Goal: Transaction & Acquisition: Purchase product/service

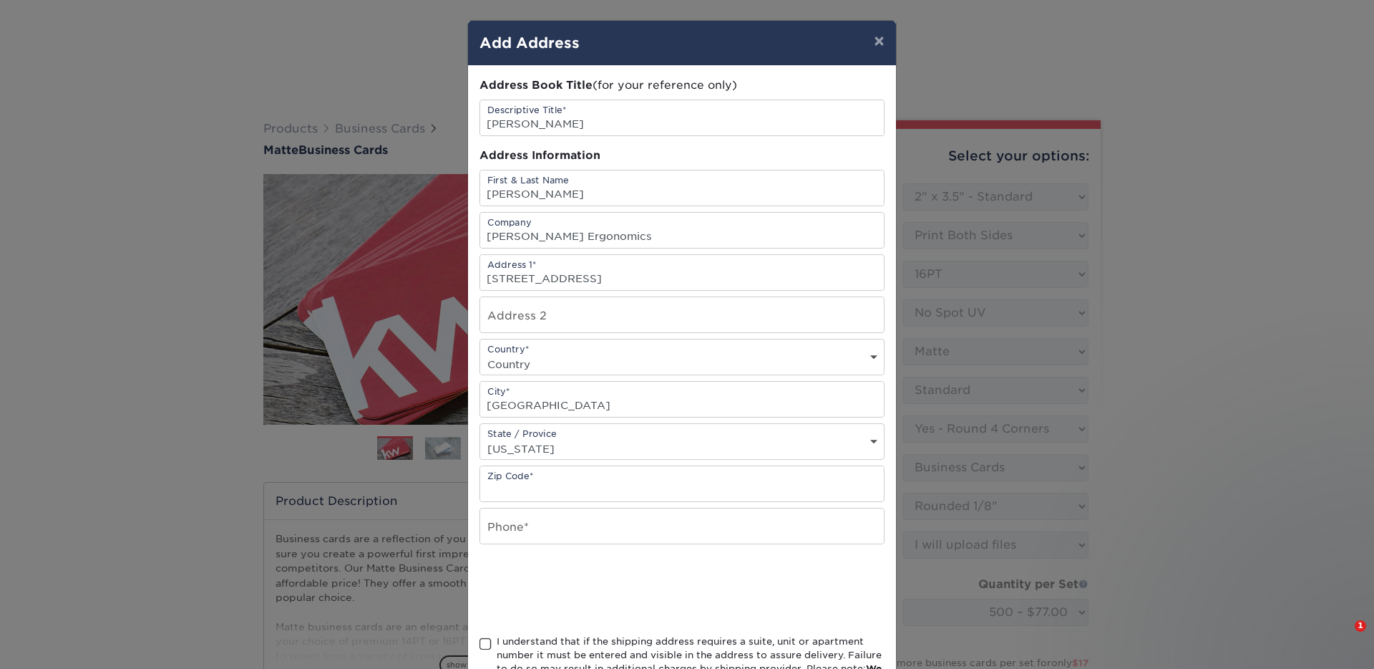
select select "2.00x3.50"
select select "7672df9e-0e0a-464d-8e1f-920c575e4da3"
select select "3b5148f1-0588-4f88-a218-97bcfdce65c1"
select select "589680c7-ee9a-431b-9d12-d7aeb1386a97"
select select "upload"
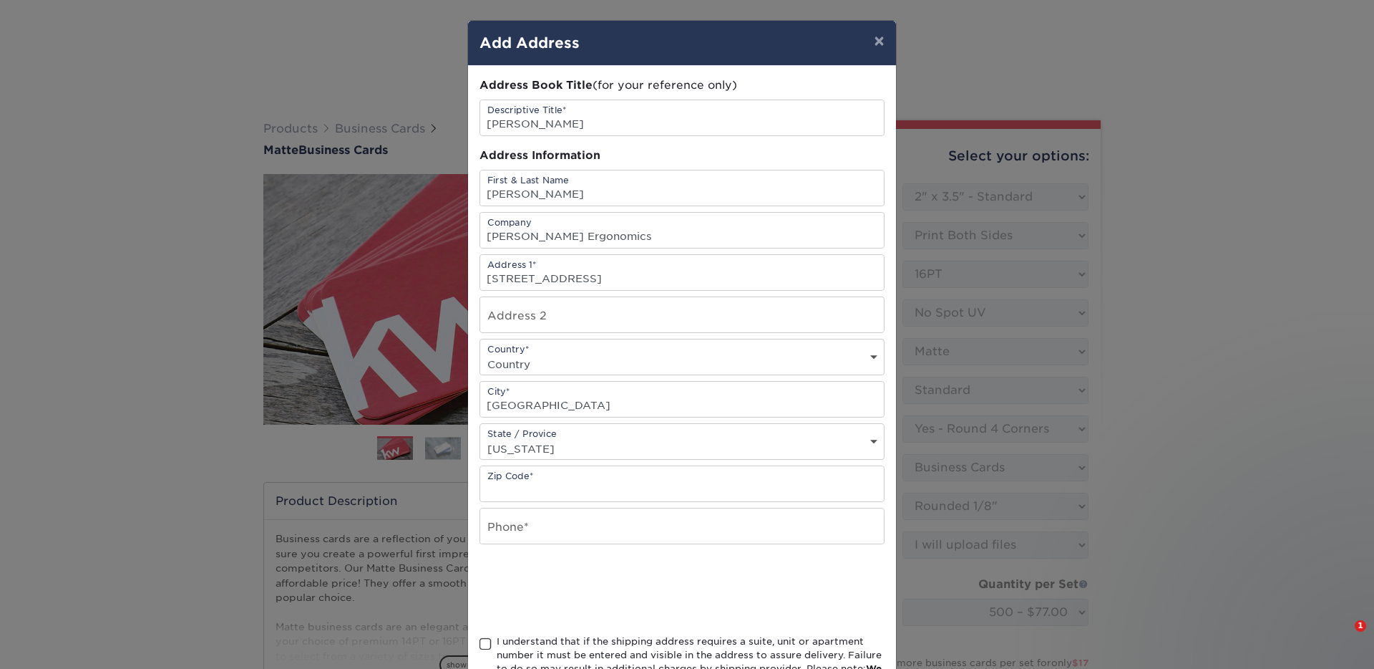
select select "500 – $77.00"
select select "79b99939-68c2-4d83-85ff-9c9387913688"
select select "newaddress"
select select "NE"
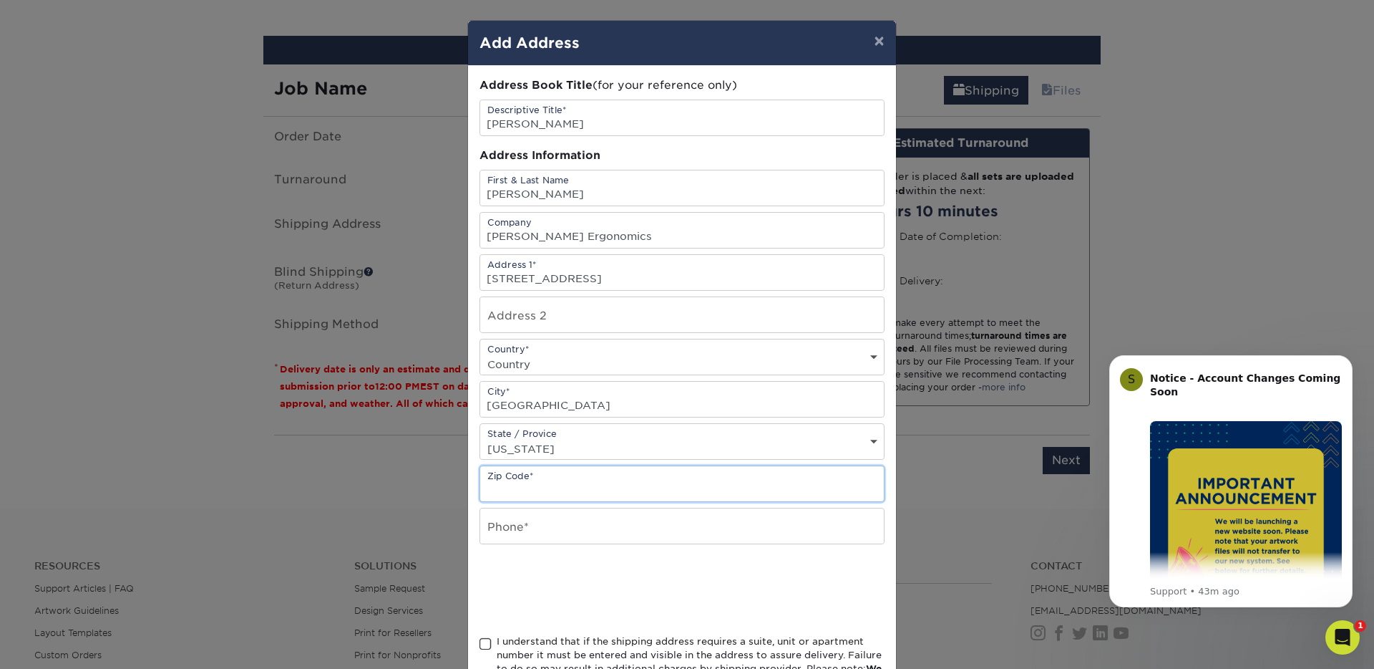
click at [530, 494] on input "text" at bounding box center [682, 483] width 404 height 35
type input "68106"
click at [565, 523] on input "text" at bounding box center [682, 525] width 404 height 35
type input "5035081550"
select select "US"
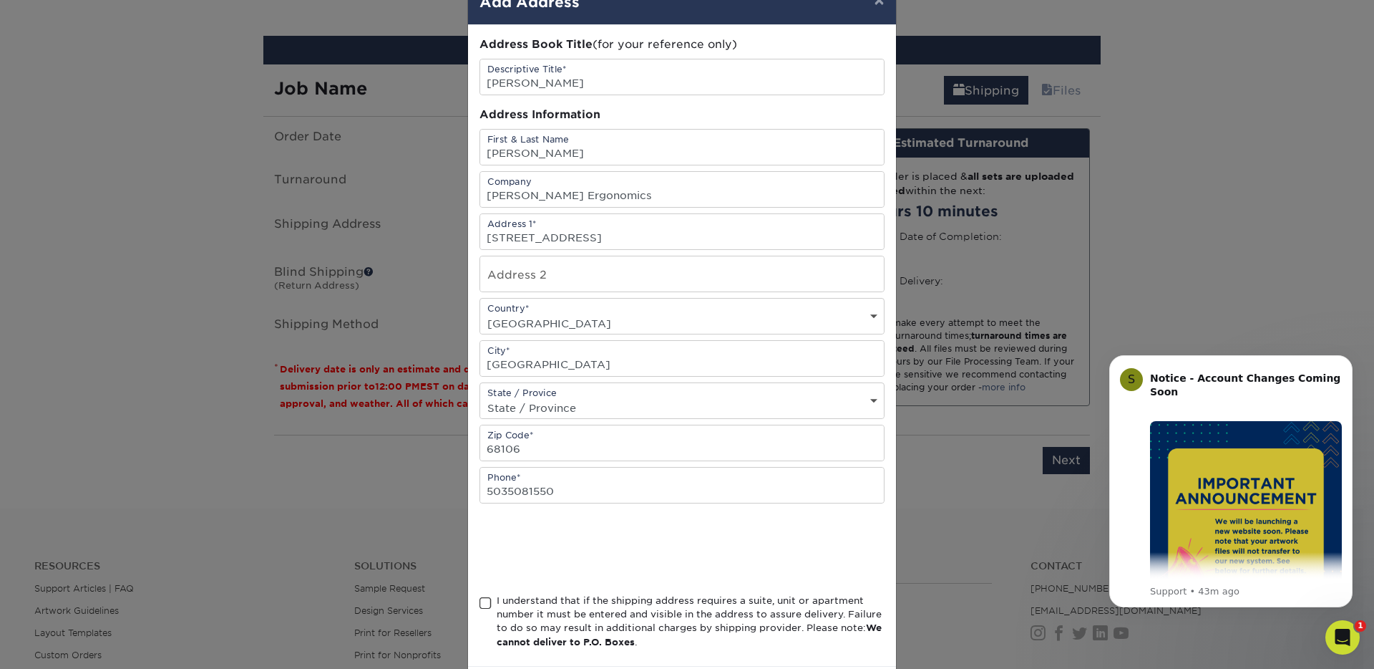
scroll to position [110, 0]
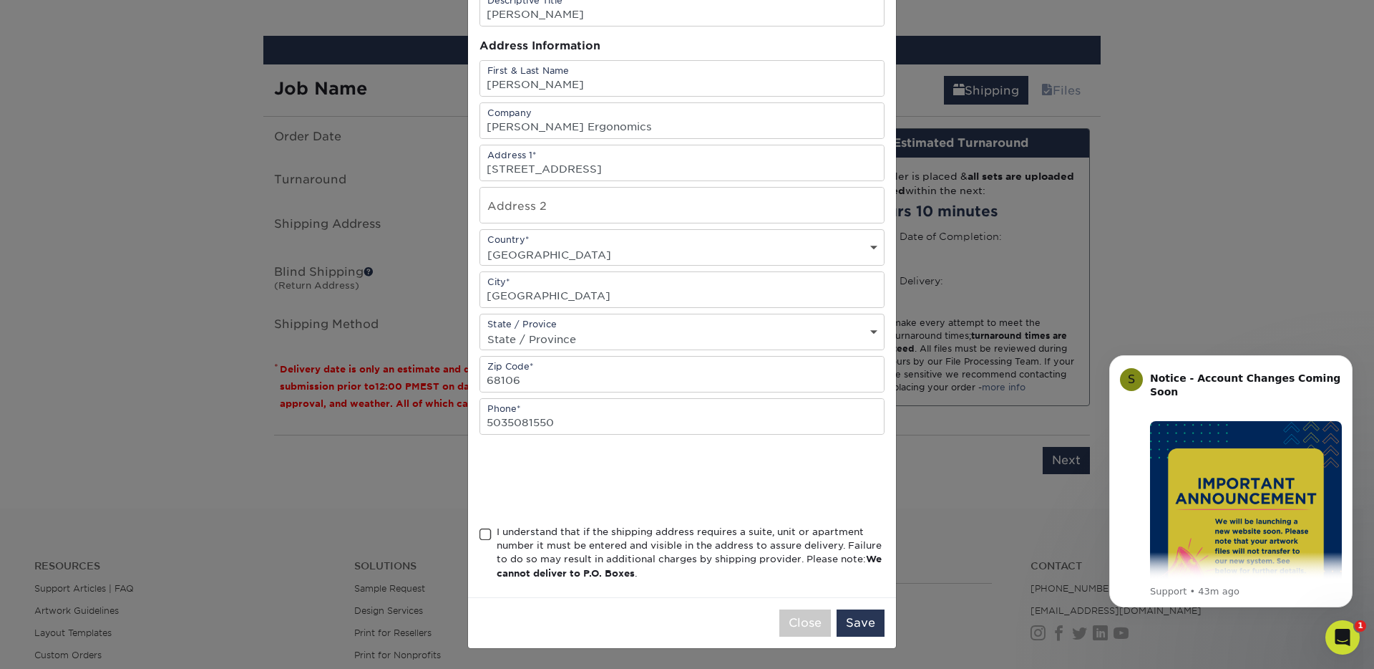
click at [480, 534] on span at bounding box center [486, 535] width 12 height 14
click at [0, 0] on input "I understand that if the shipping address requires a suite, unit or apartment n…" at bounding box center [0, 0] width 0 height 0
click at [850, 627] on button "Save" at bounding box center [861, 622] width 48 height 27
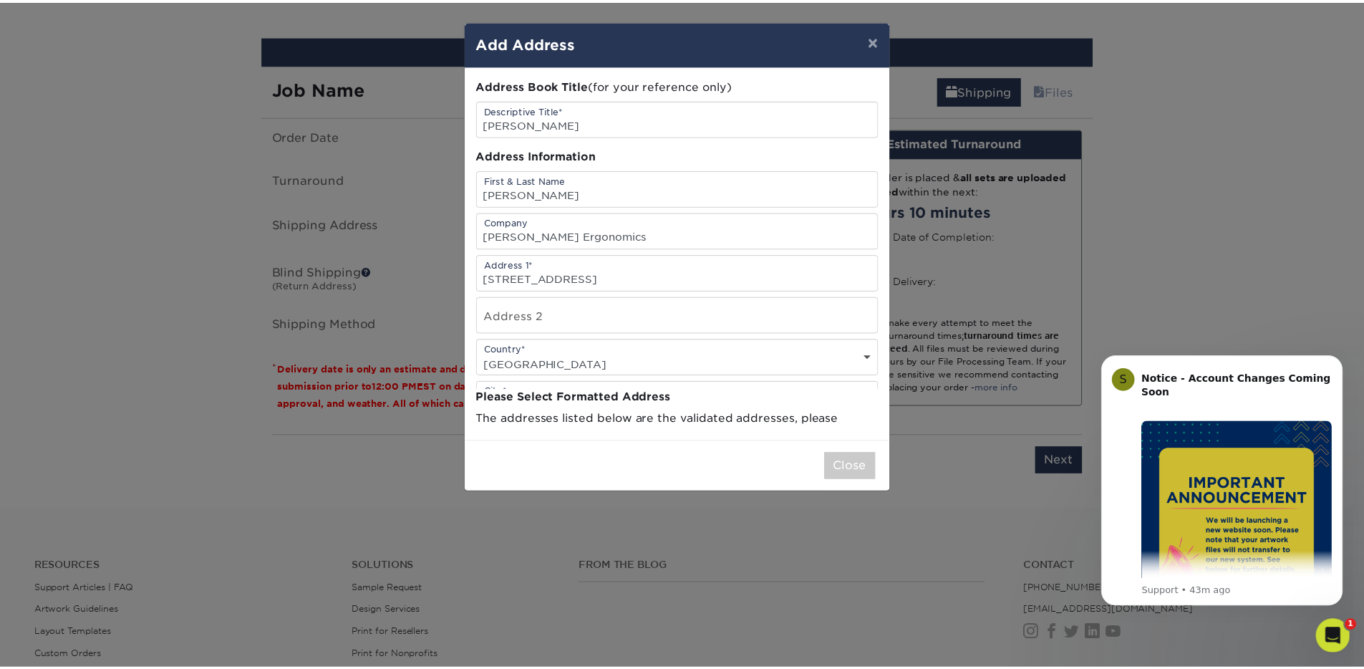
scroll to position [0, 0]
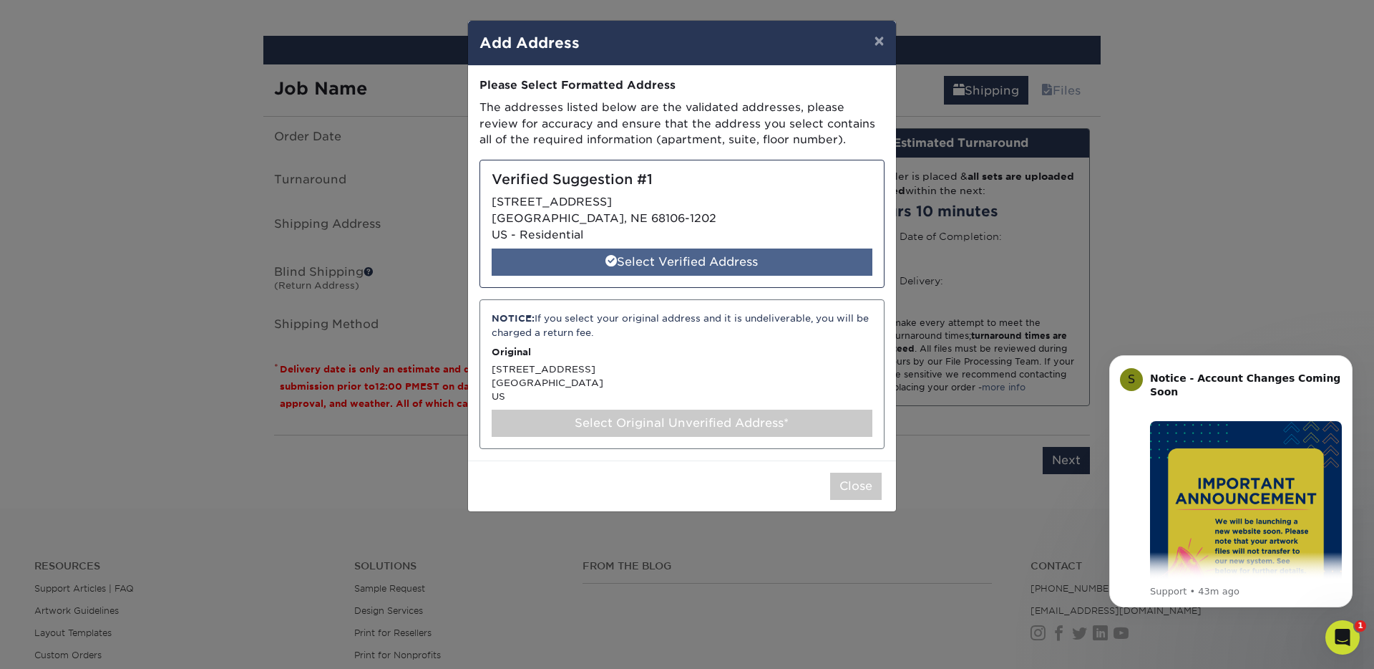
click at [786, 271] on div "Select Verified Address" at bounding box center [682, 261] width 381 height 27
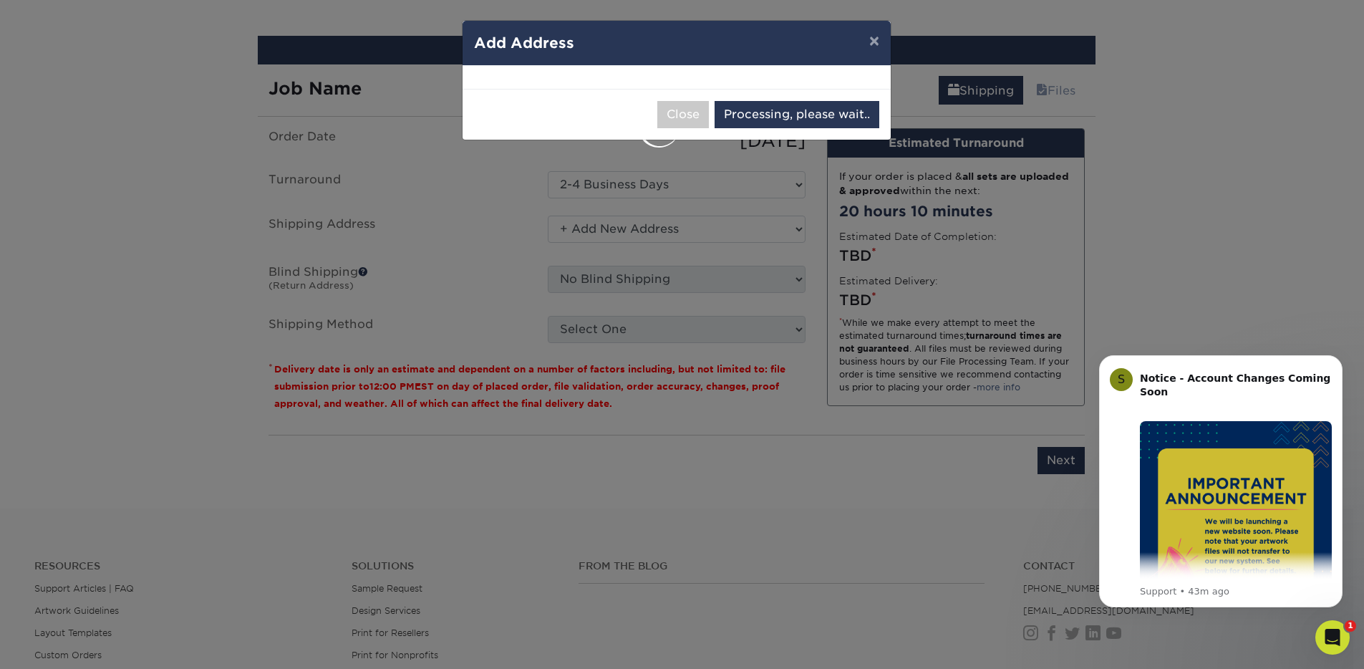
select select "285349"
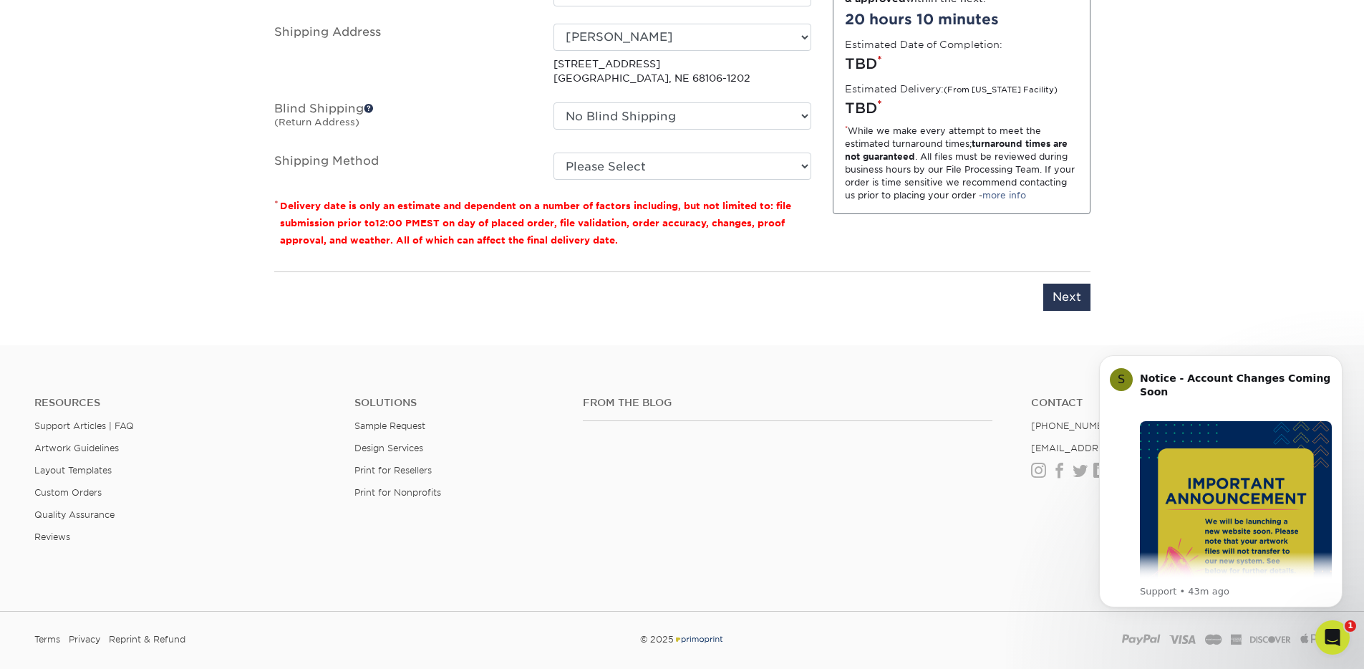
scroll to position [1020, 0]
click at [643, 165] on select "Please Select Ground Shipping (+$8.96) 3 Day Shipping Service (+$20.04) 2 Day A…" at bounding box center [682, 164] width 258 height 27
select select "03"
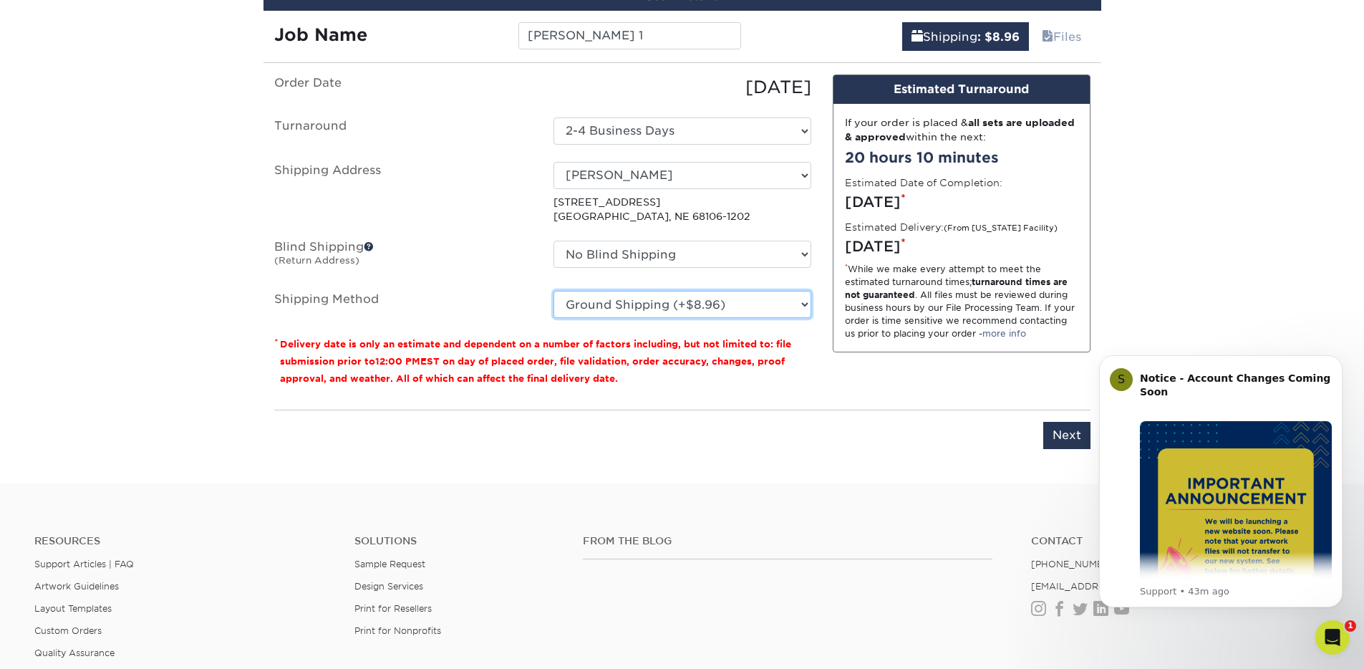
scroll to position [880, 0]
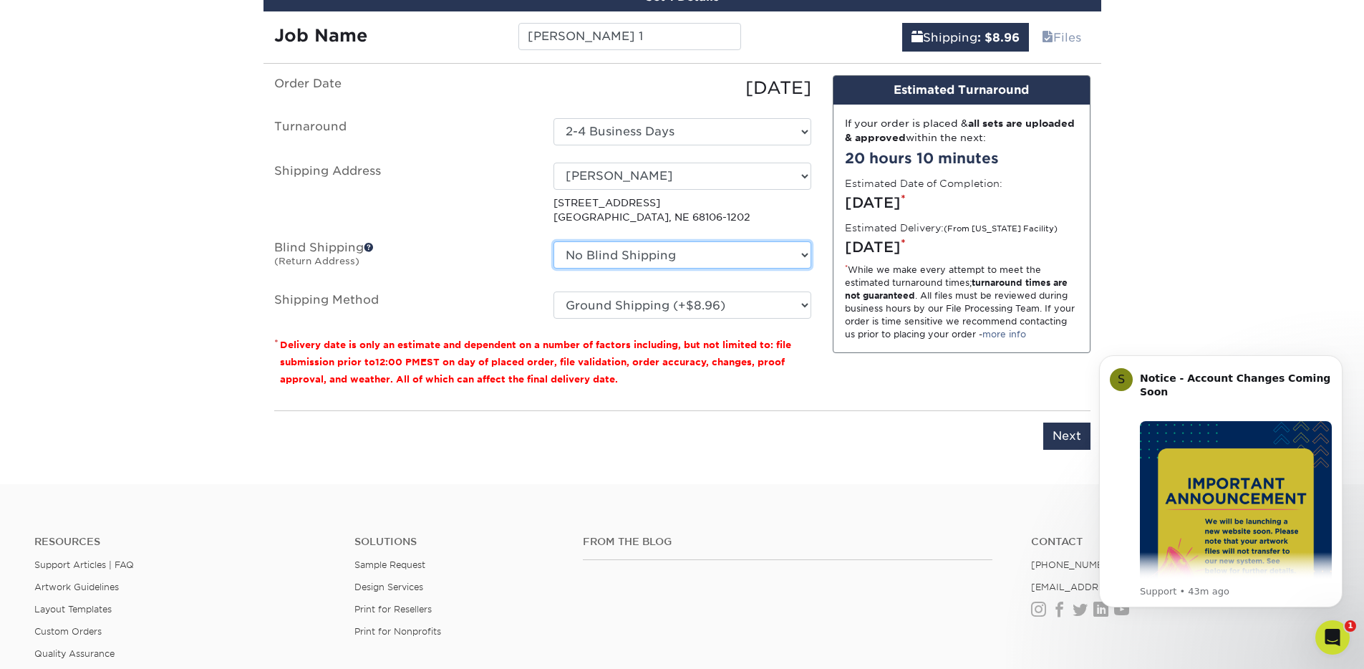
click at [742, 253] on select "No Blind Shipping Allie's Hyacinth Office Mandi Home TURNER RD + Add New Address" at bounding box center [682, 254] width 258 height 27
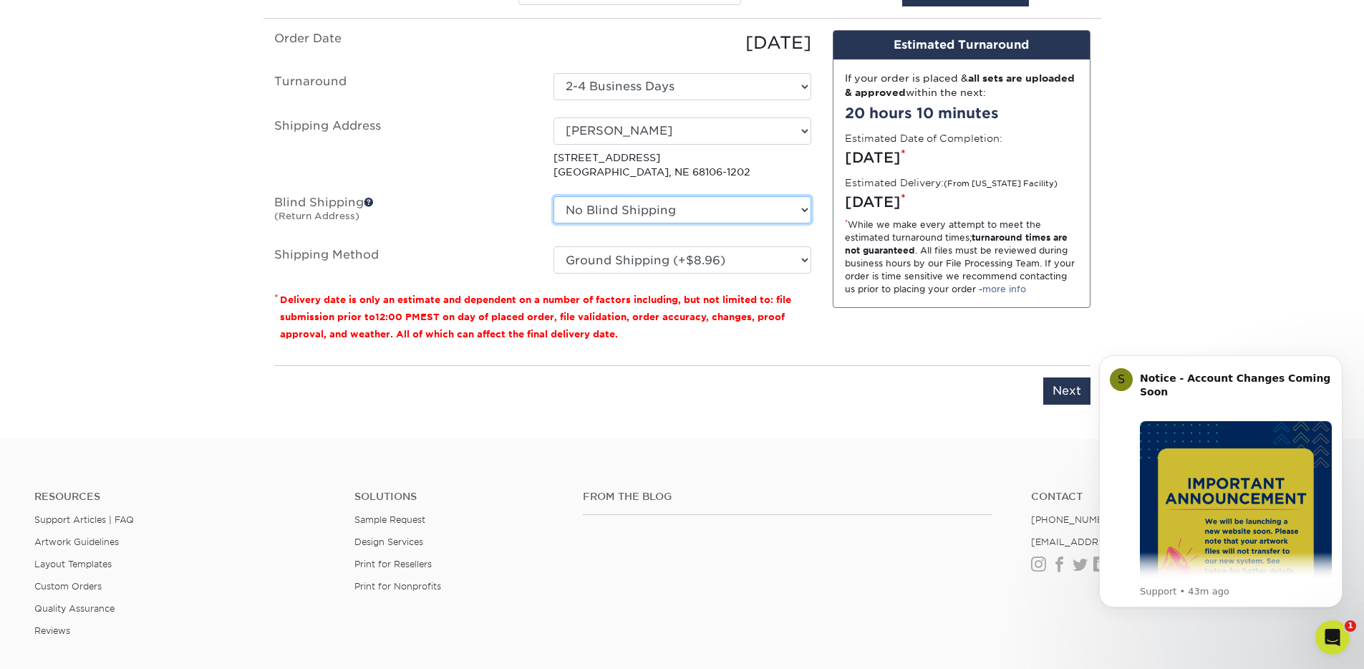
scroll to position [956, 0]
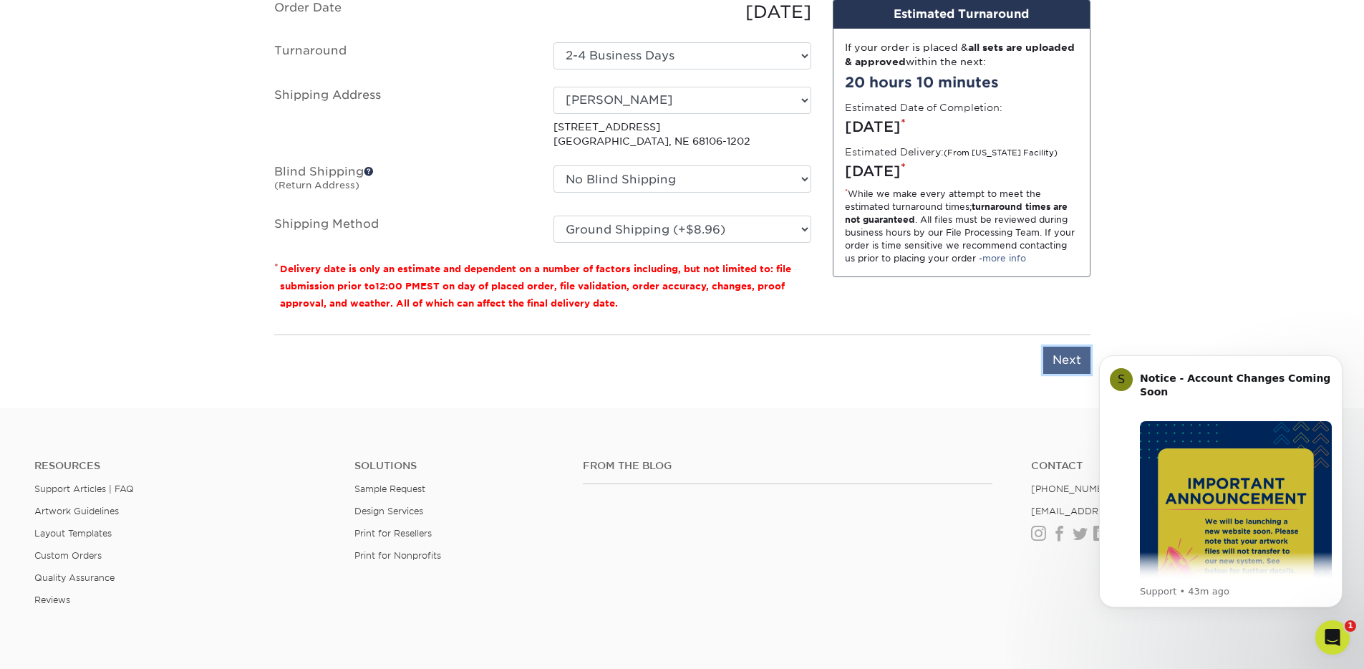
click at [1075, 361] on input "Next" at bounding box center [1066, 359] width 47 height 27
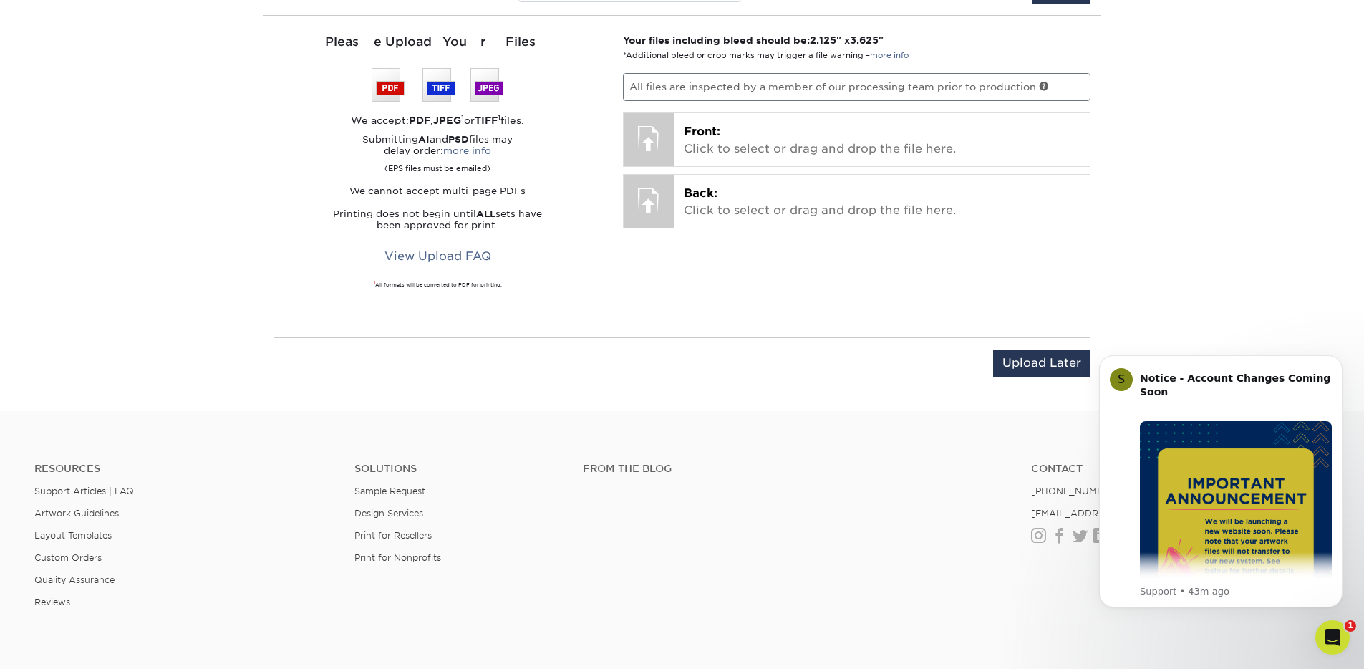
scroll to position [925, 0]
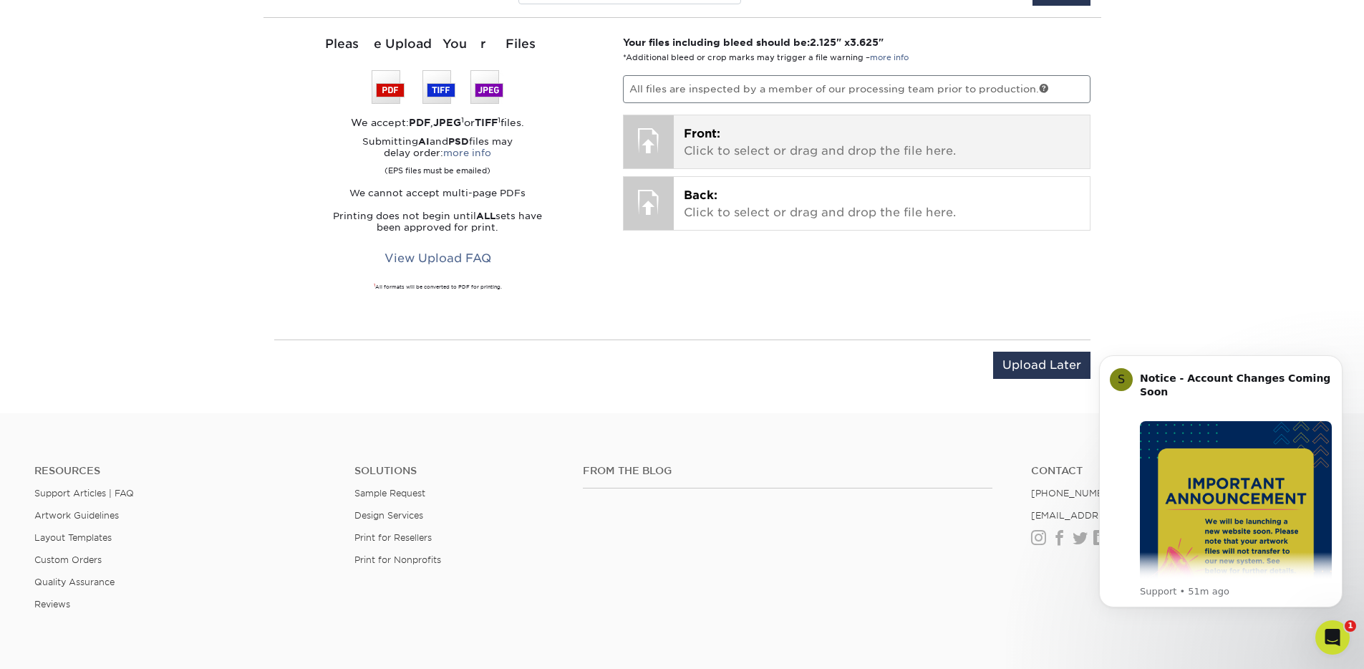
click at [827, 145] on p "Front: Click to select or drag and drop the file here." at bounding box center [882, 142] width 396 height 34
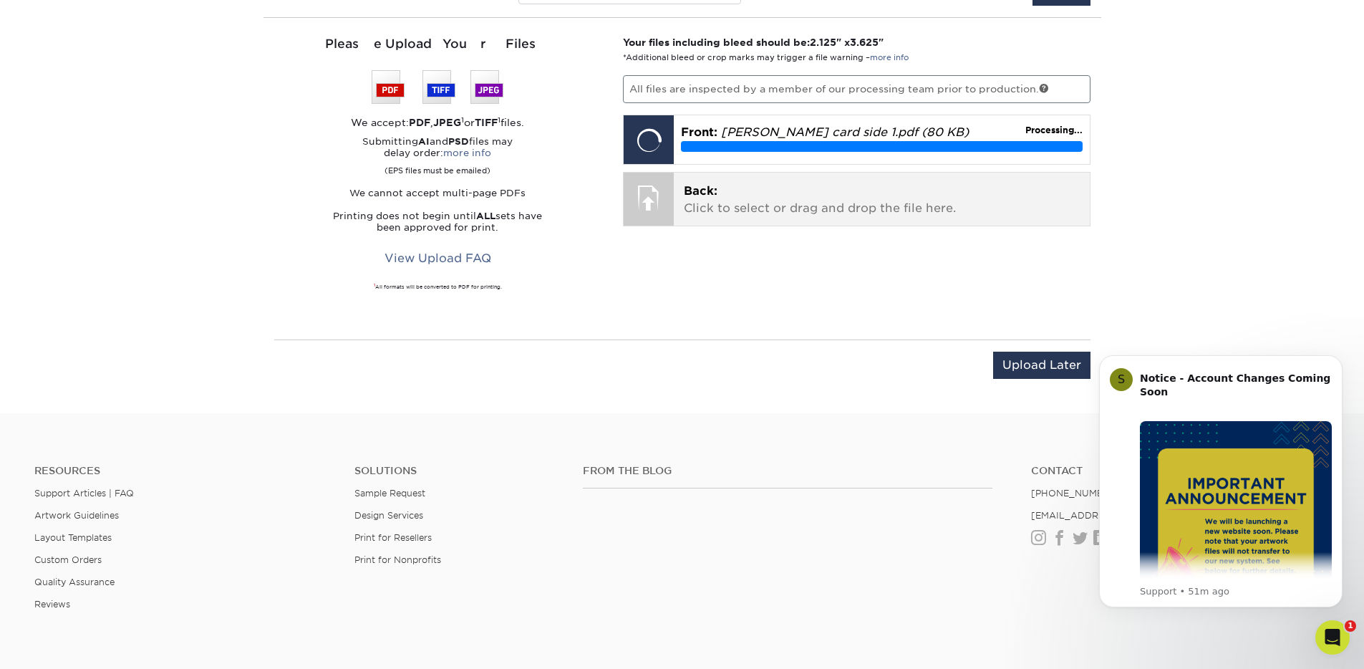
click at [994, 196] on p "Back: Click to select or drag and drop the file here." at bounding box center [882, 200] width 396 height 34
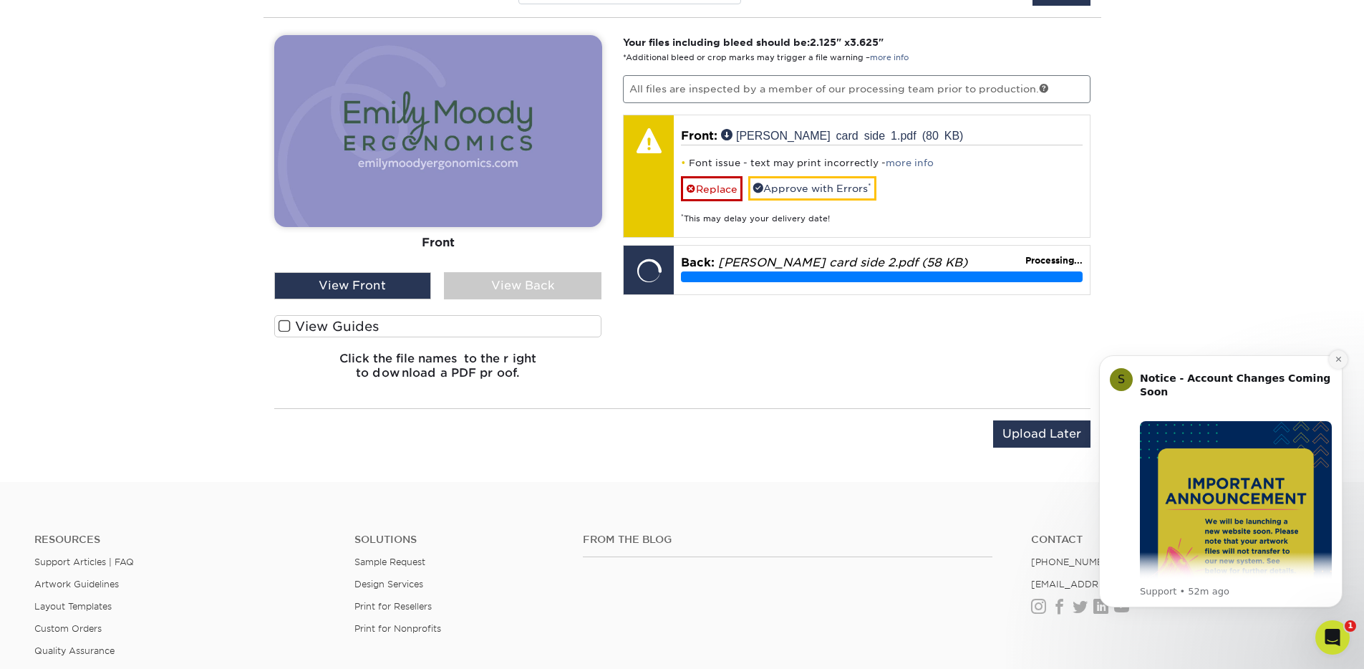
click at [1340, 359] on icon "Dismiss notification" at bounding box center [1338, 359] width 8 height 8
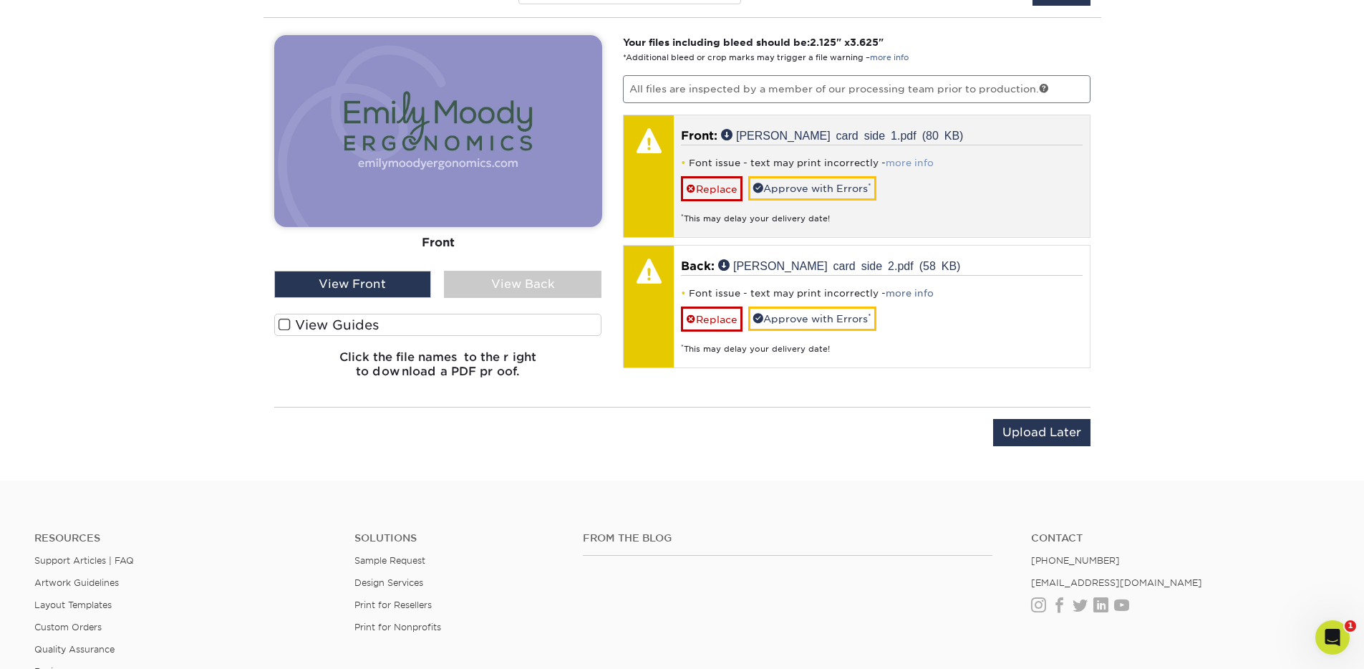
click at [916, 165] on link "more info" at bounding box center [909, 162] width 48 height 11
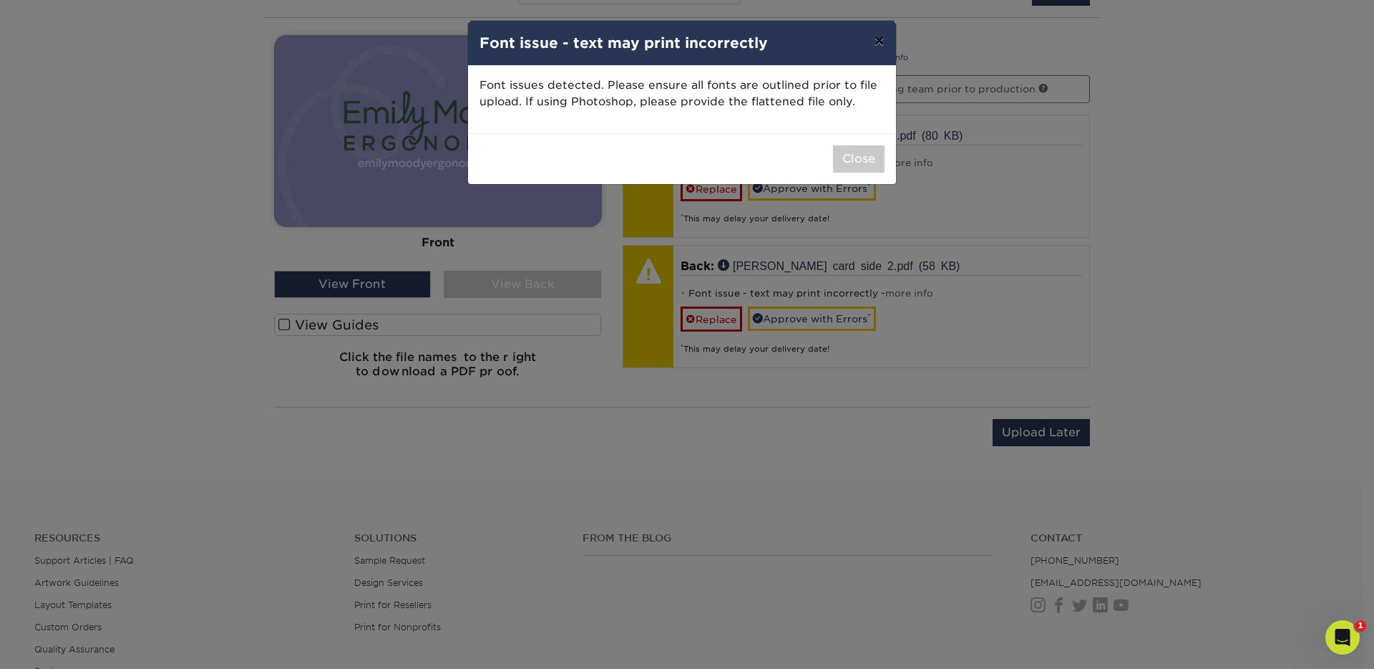
click at [878, 42] on button "×" at bounding box center [878, 41] width 33 height 40
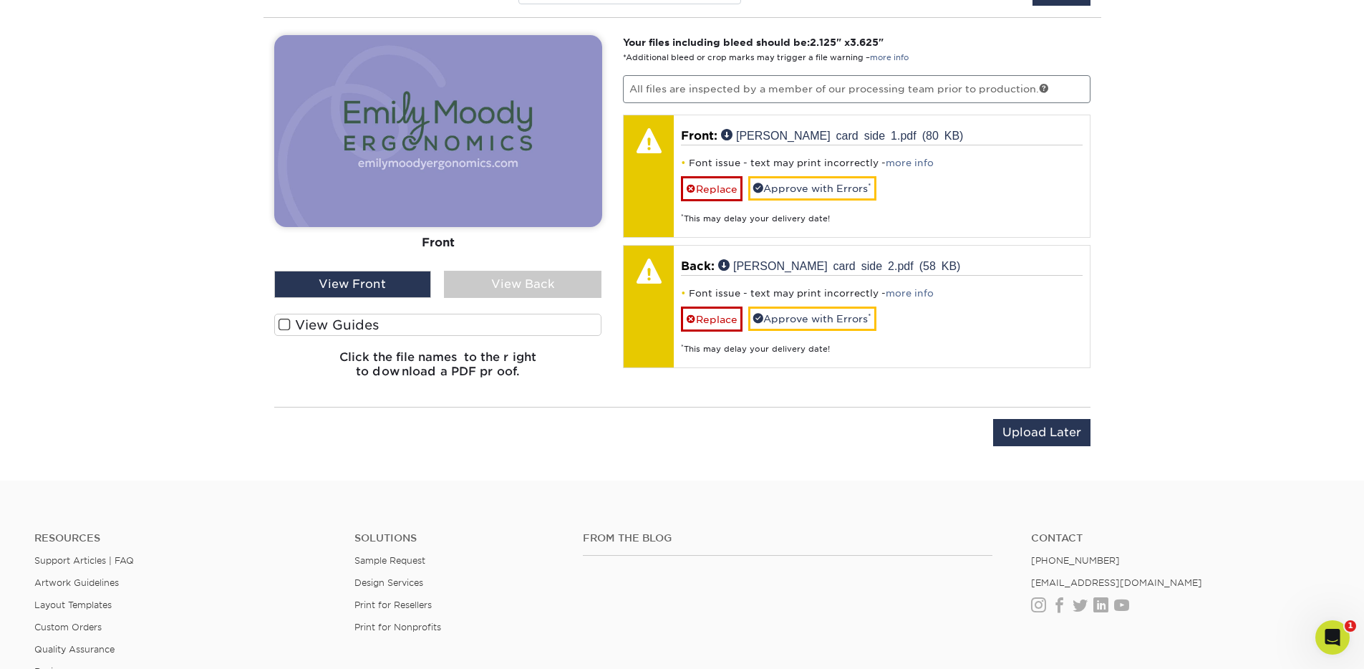
click at [467, 162] on img at bounding box center [438, 131] width 328 height 192
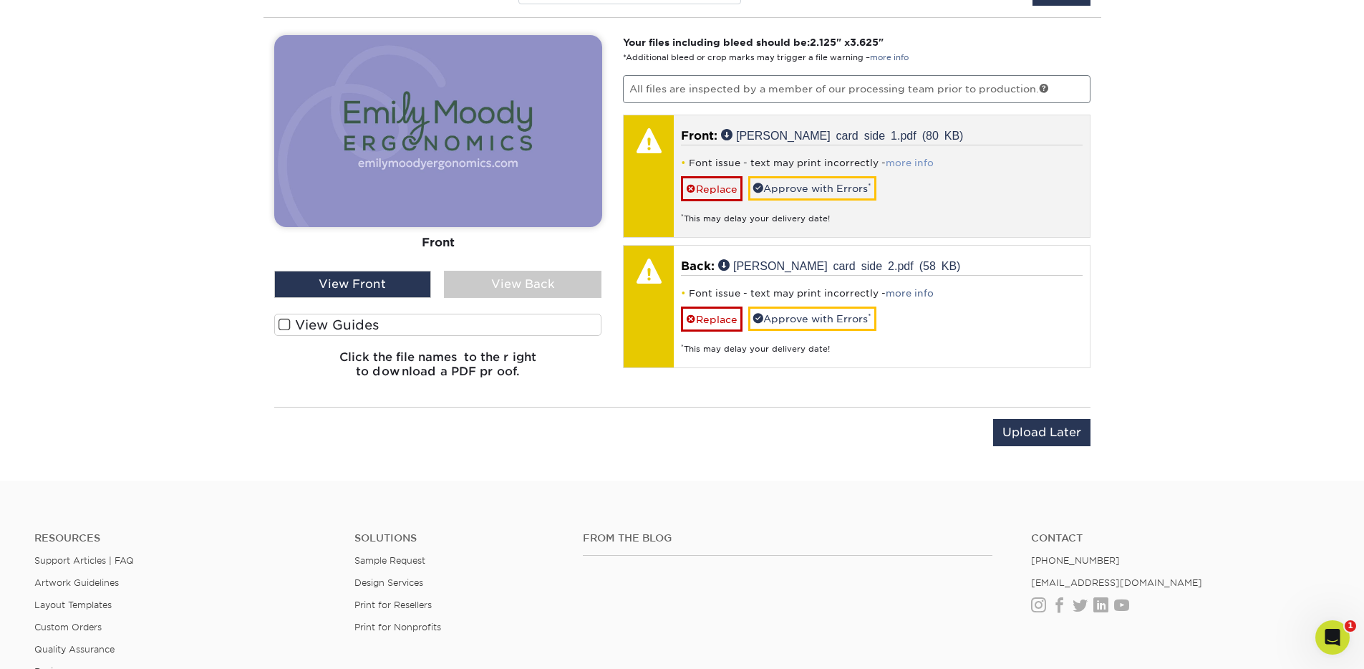
click at [916, 164] on link "more info" at bounding box center [909, 162] width 48 height 11
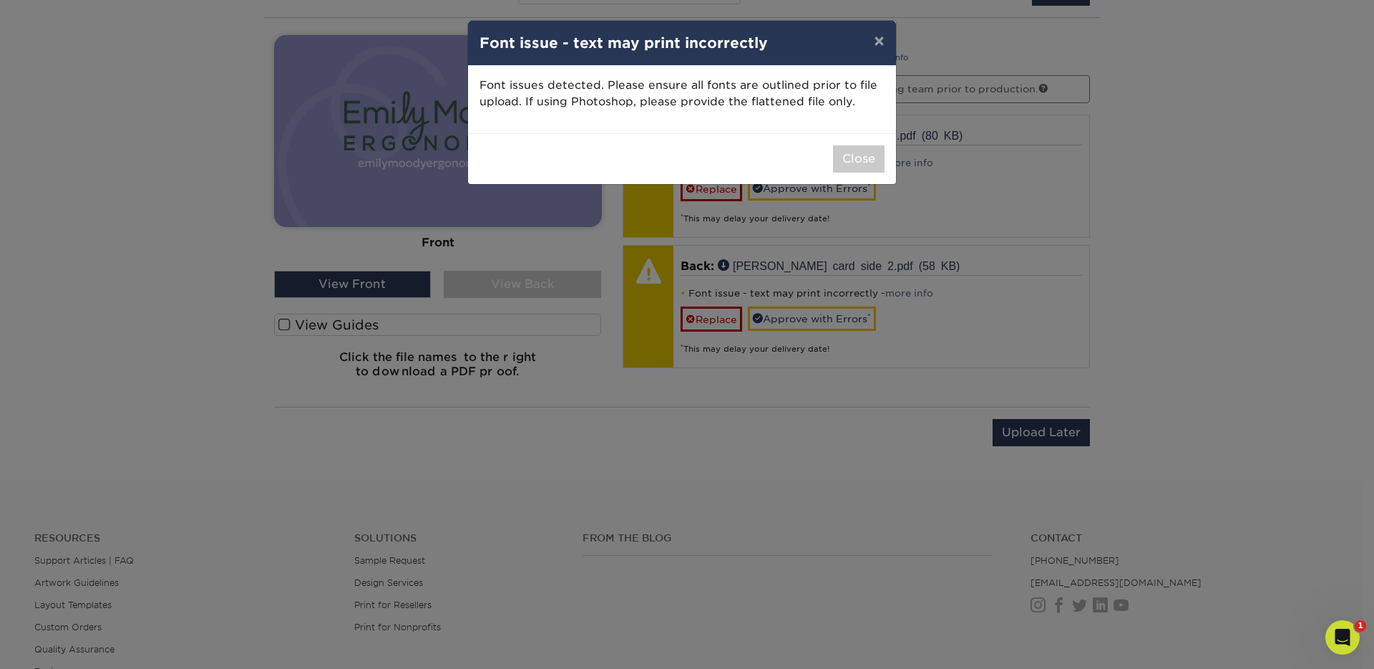
click at [1173, 268] on div "× Font issue - text may print incorrectly Font issues detected. Please ensure a…" at bounding box center [687, 334] width 1374 height 669
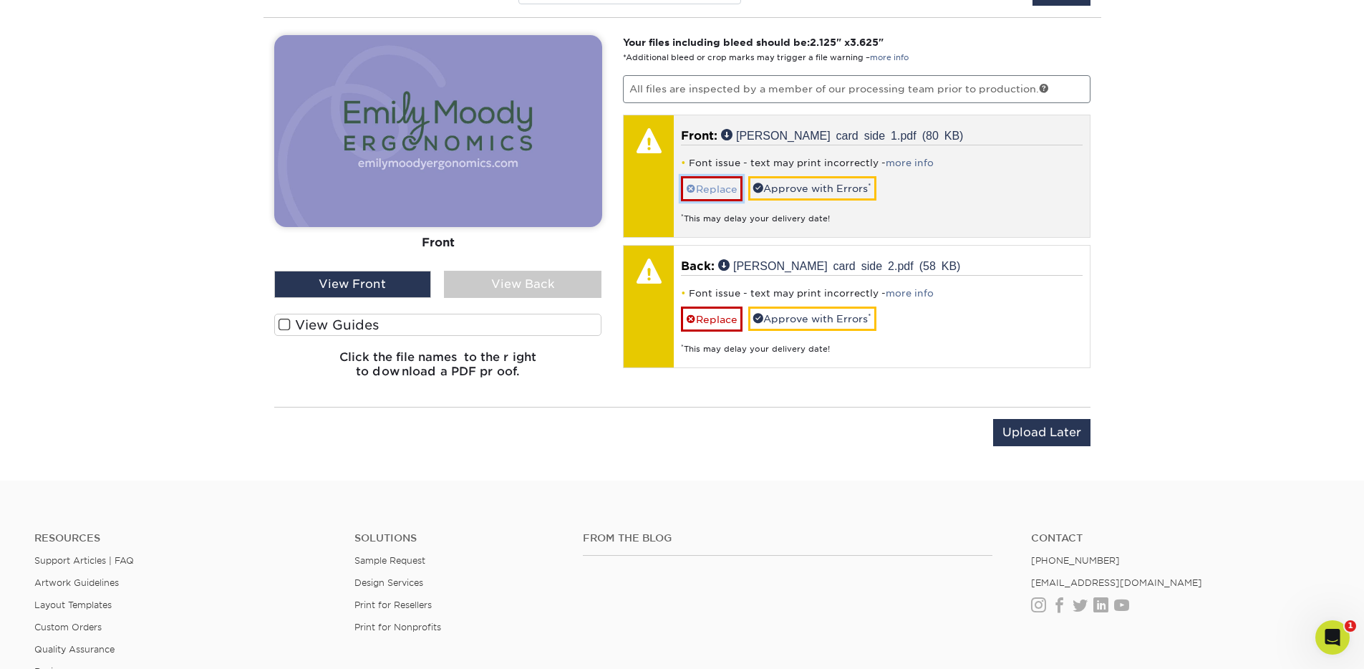
click at [709, 194] on link "Replace" at bounding box center [712, 188] width 62 height 25
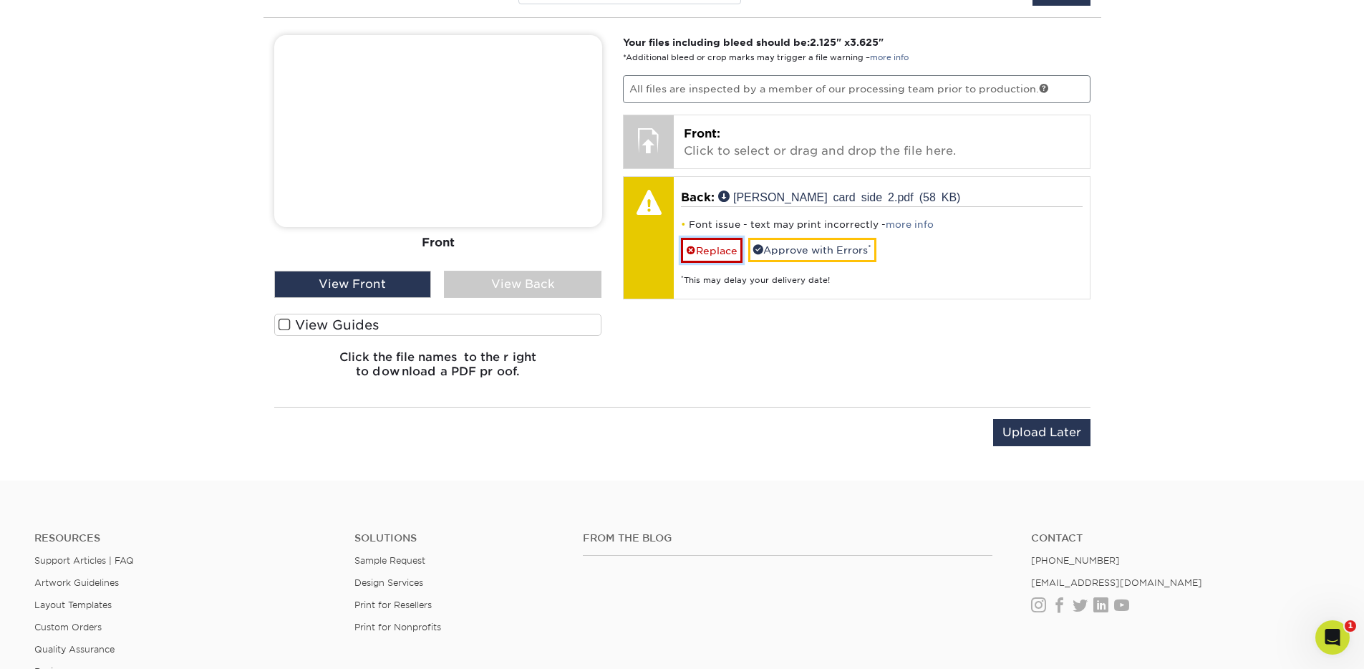
click at [721, 250] on link "Replace" at bounding box center [712, 250] width 62 height 25
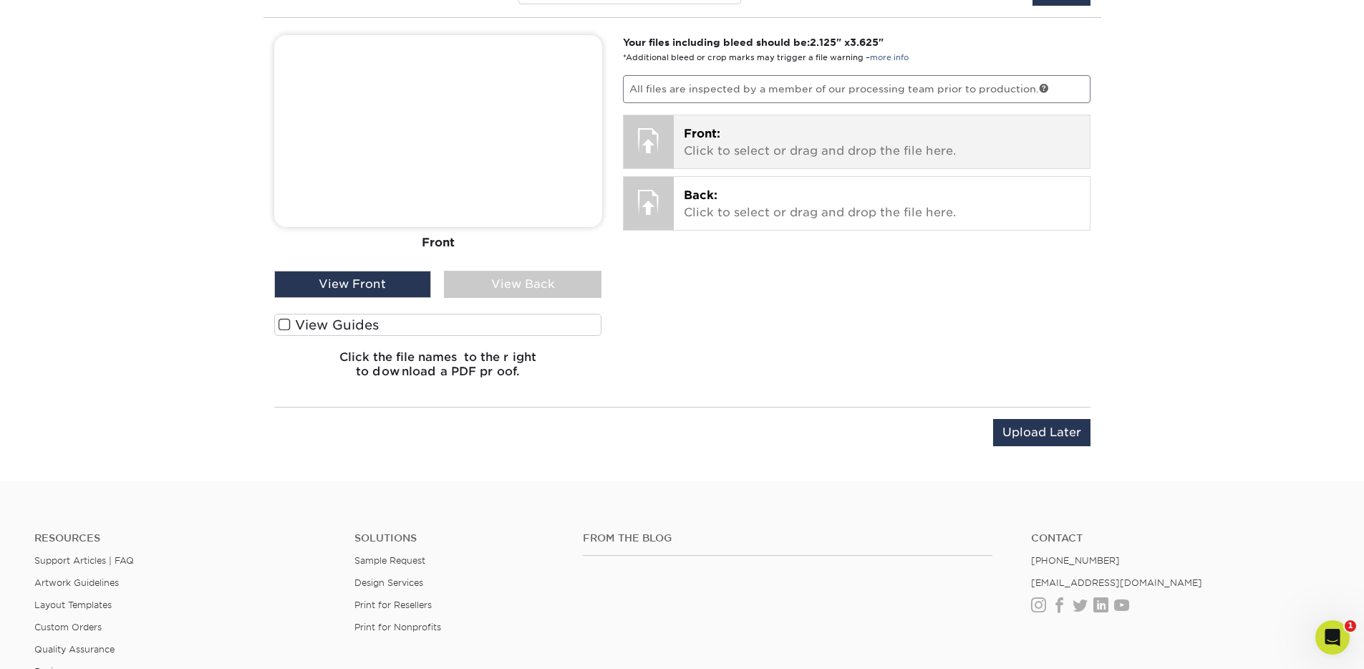
click at [832, 141] on p "Front: Click to select or drag and drop the file here." at bounding box center [882, 142] width 396 height 34
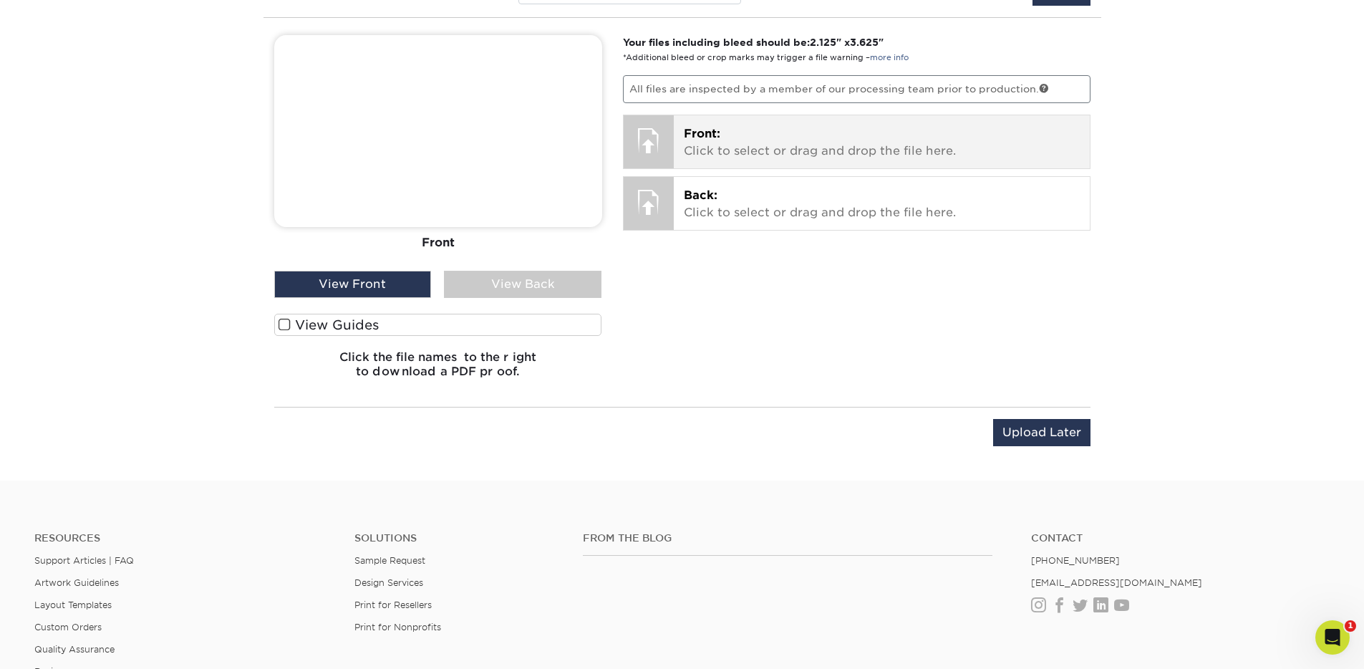
click at [905, 152] on p "Front: Click to select or drag and drop the file here." at bounding box center [882, 142] width 396 height 34
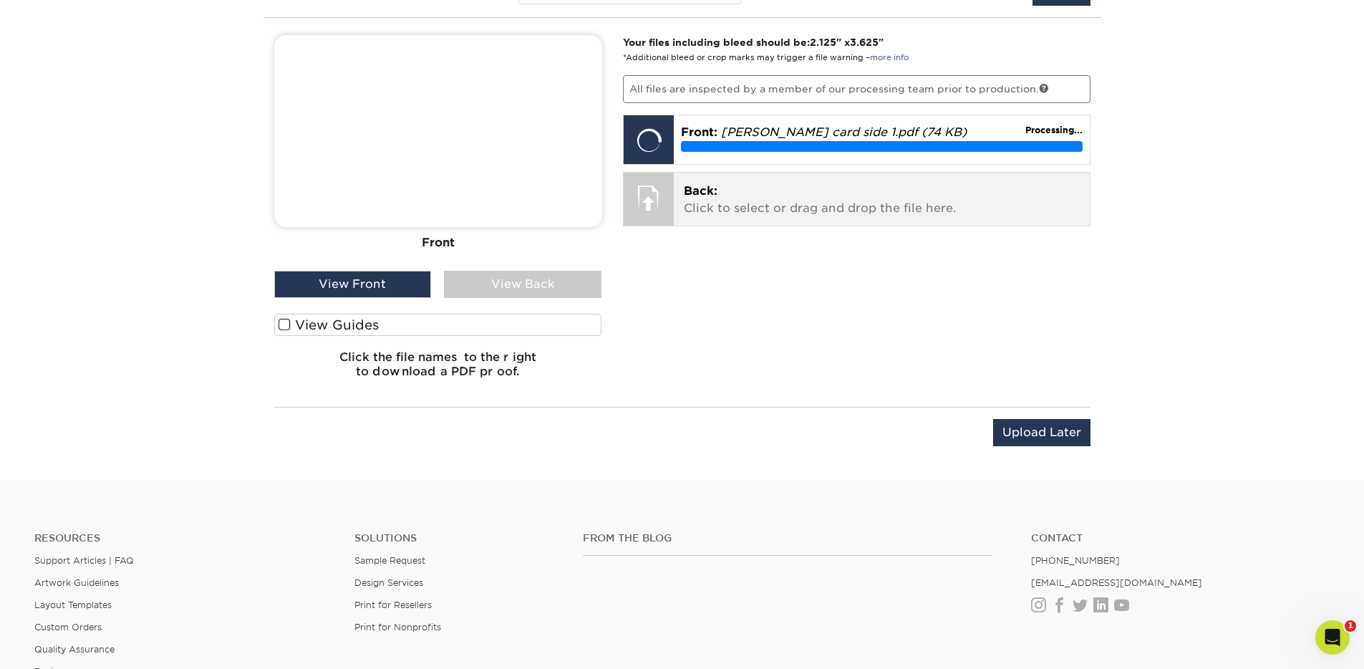
click at [742, 190] on p "Back: Click to select or drag and drop the file here." at bounding box center [882, 200] width 396 height 34
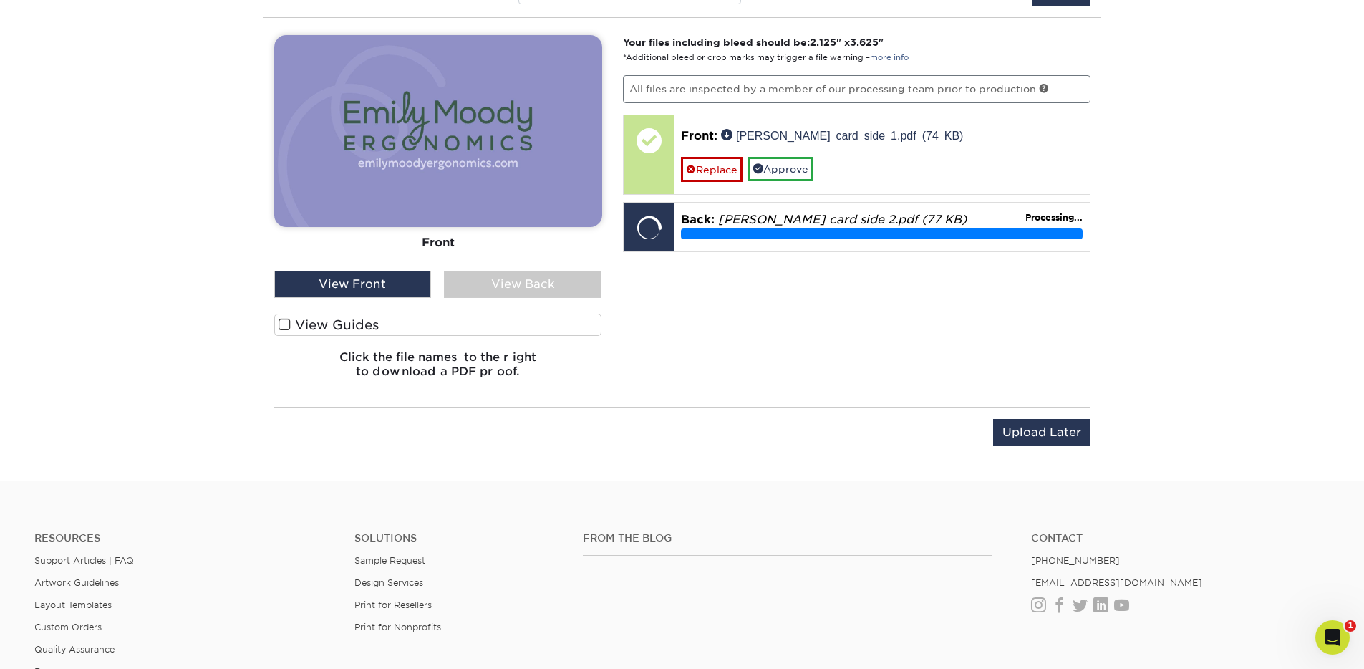
click at [506, 290] on div "View Back" at bounding box center [522, 284] width 157 height 27
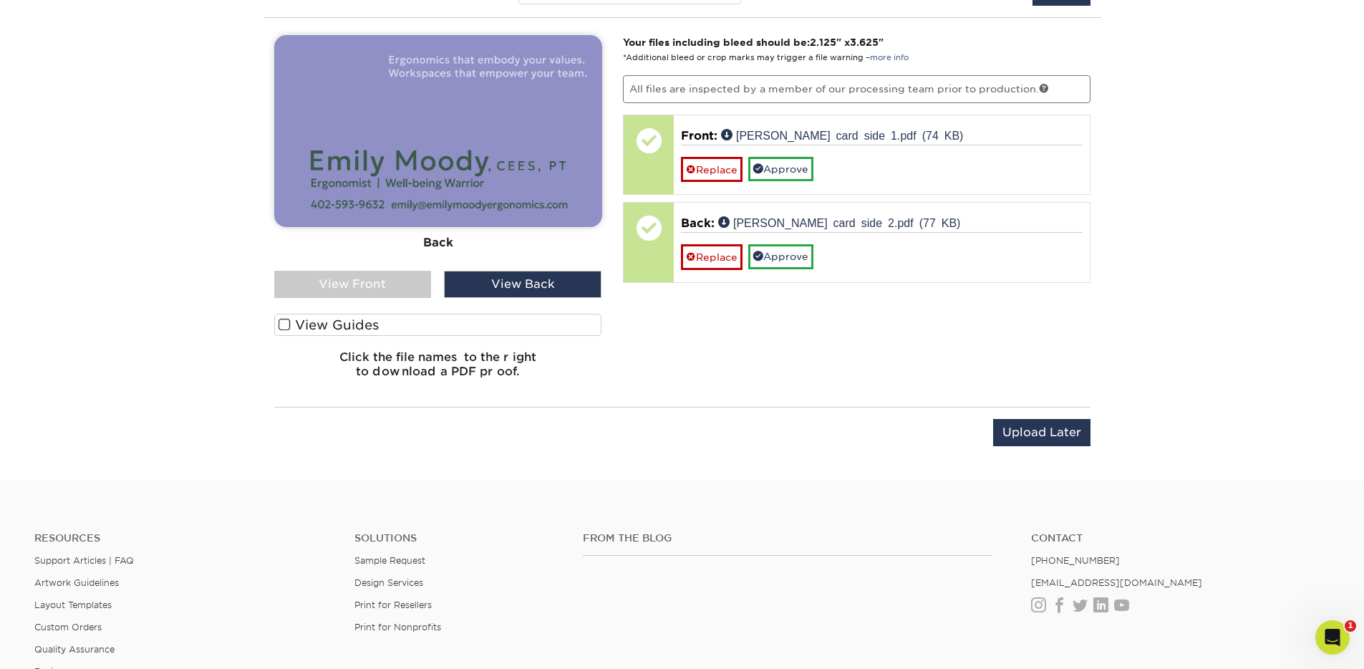
click at [408, 283] on div "View Front" at bounding box center [352, 284] width 157 height 27
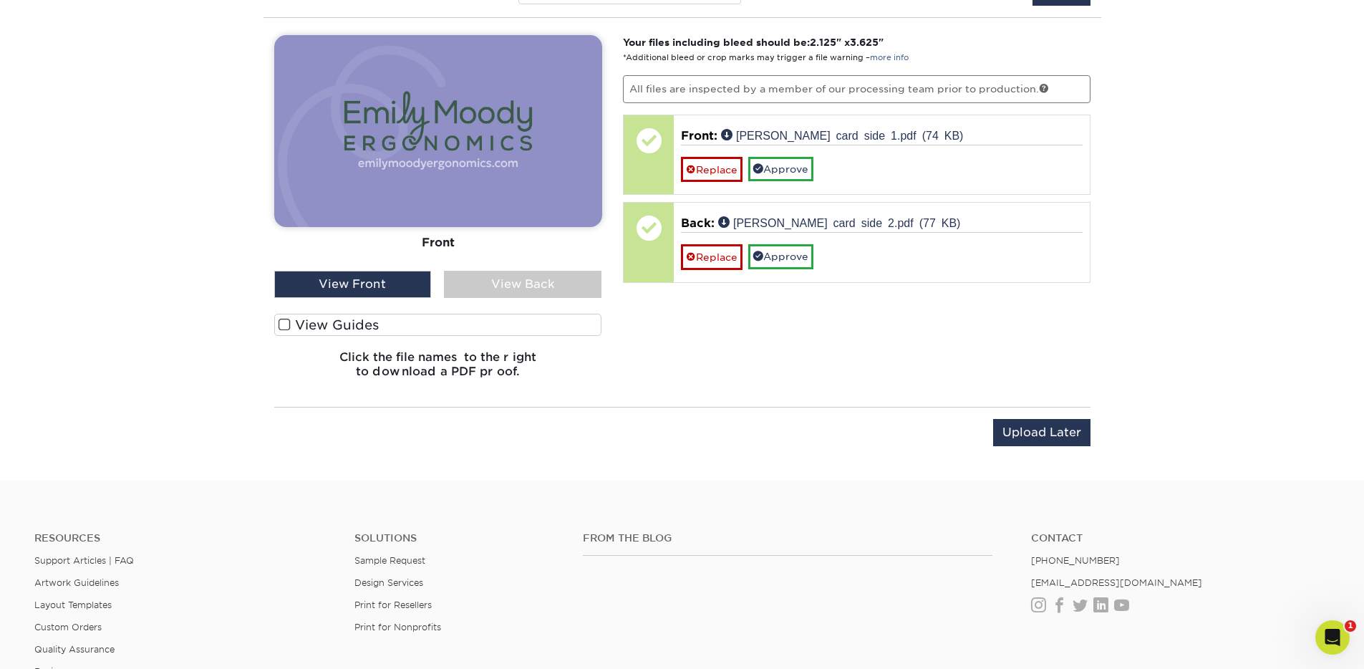
click at [298, 323] on label "View Guides" at bounding box center [438, 324] width 328 height 22
click at [0, 0] on input "View Guides" at bounding box center [0, 0] width 0 height 0
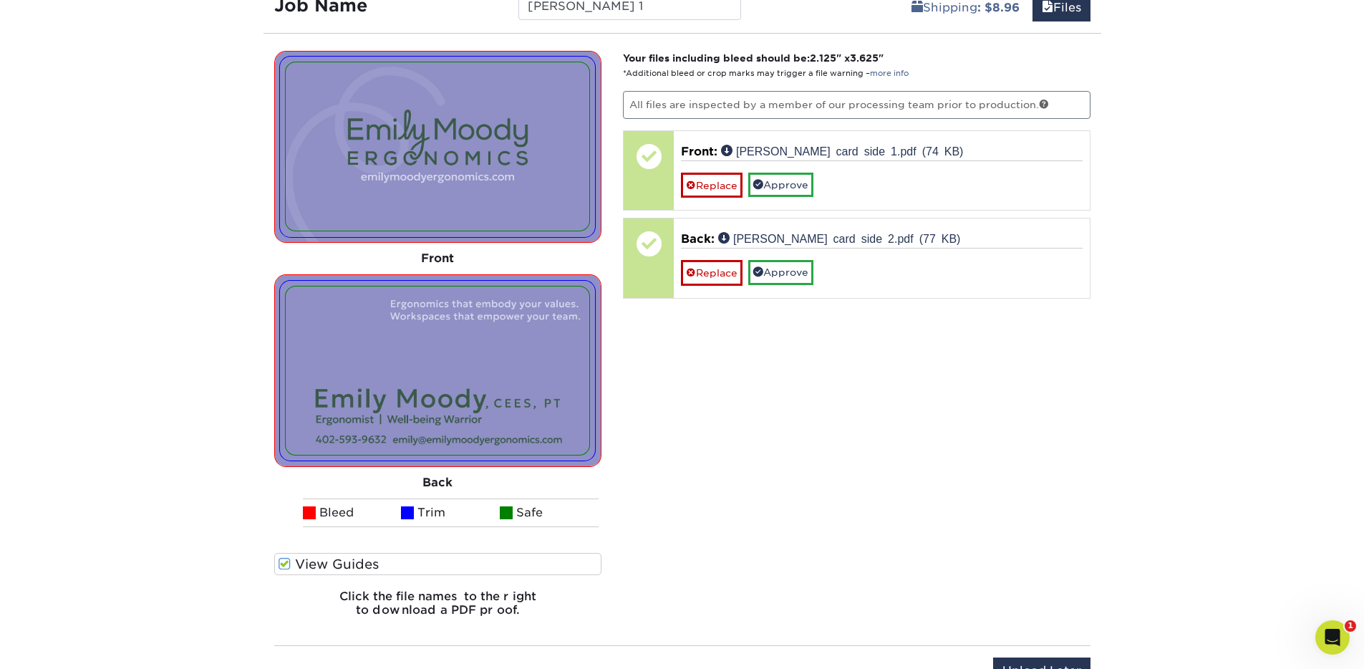
scroll to position [908, 0]
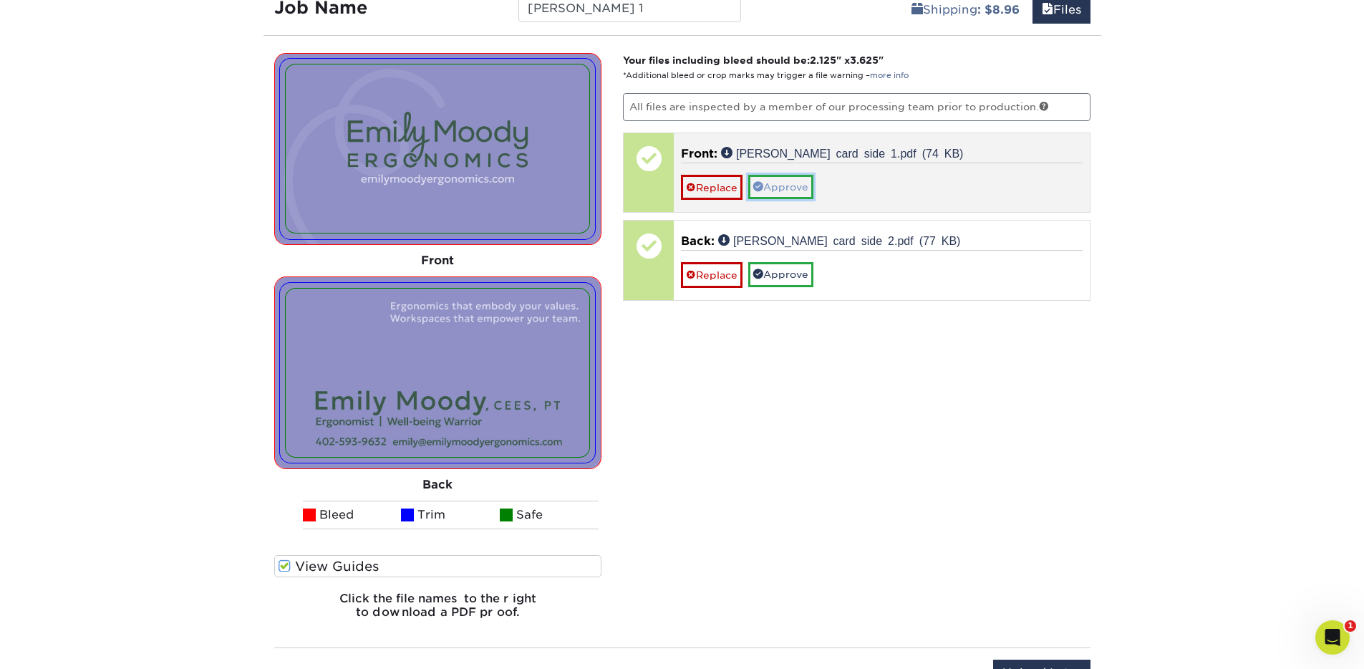
click at [789, 195] on link "Approve" at bounding box center [780, 187] width 65 height 24
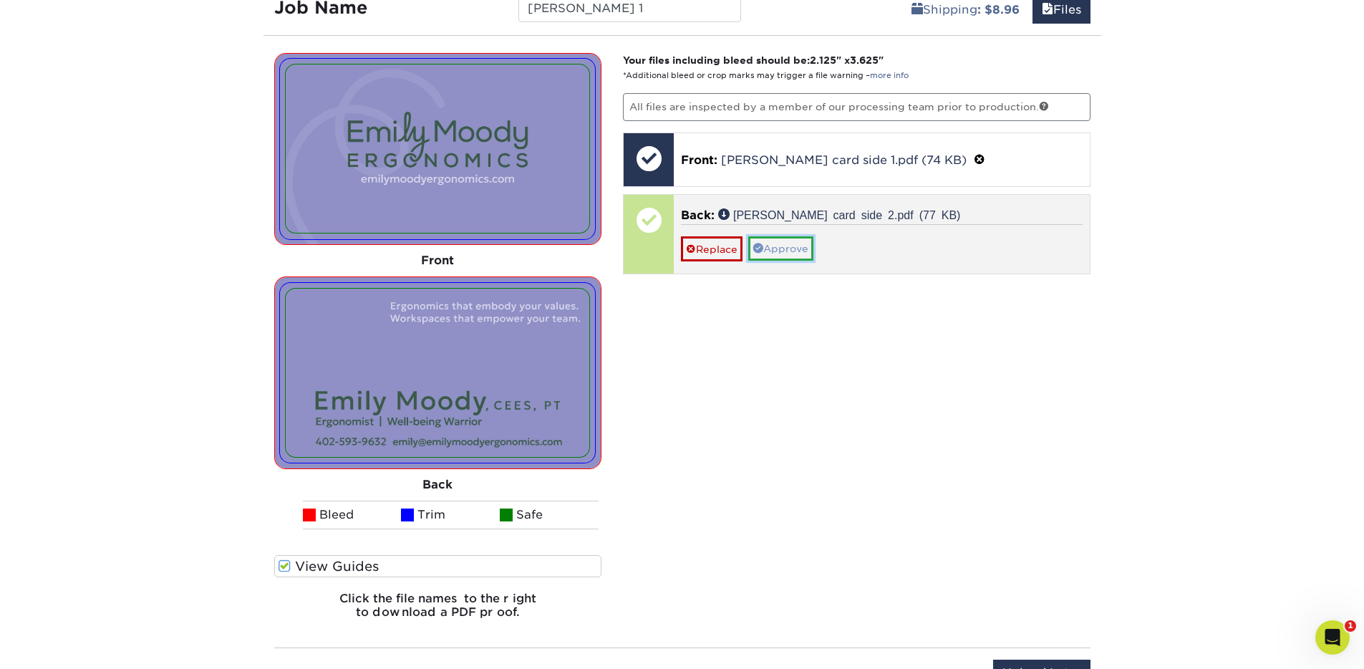
click at [782, 251] on link "Approve" at bounding box center [780, 248] width 65 height 24
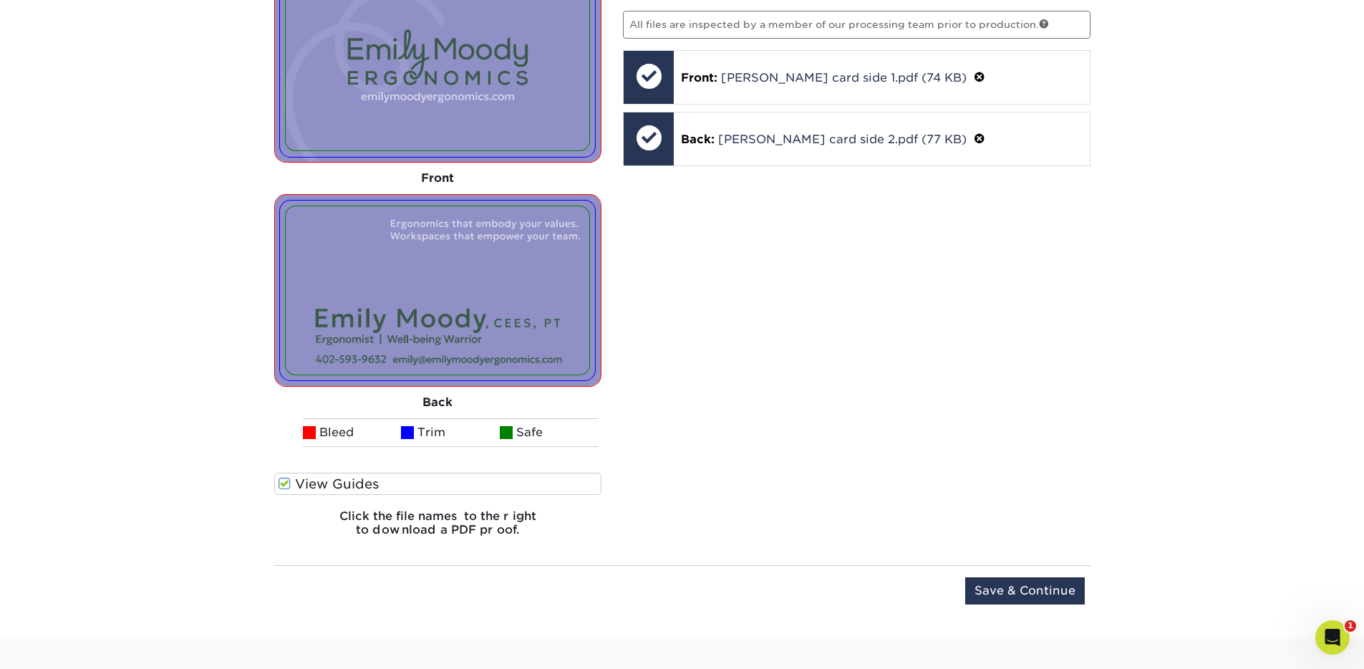
scroll to position [1008, 0]
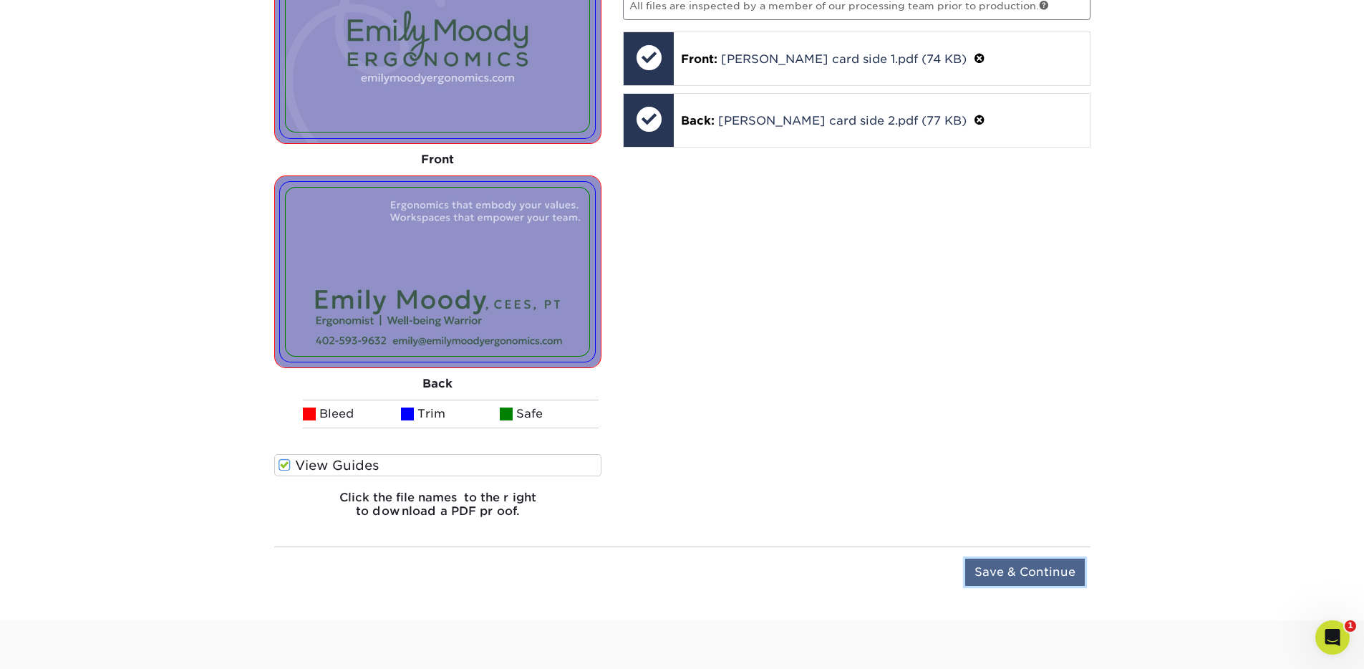
click at [1064, 566] on input "Save & Continue" at bounding box center [1025, 571] width 120 height 27
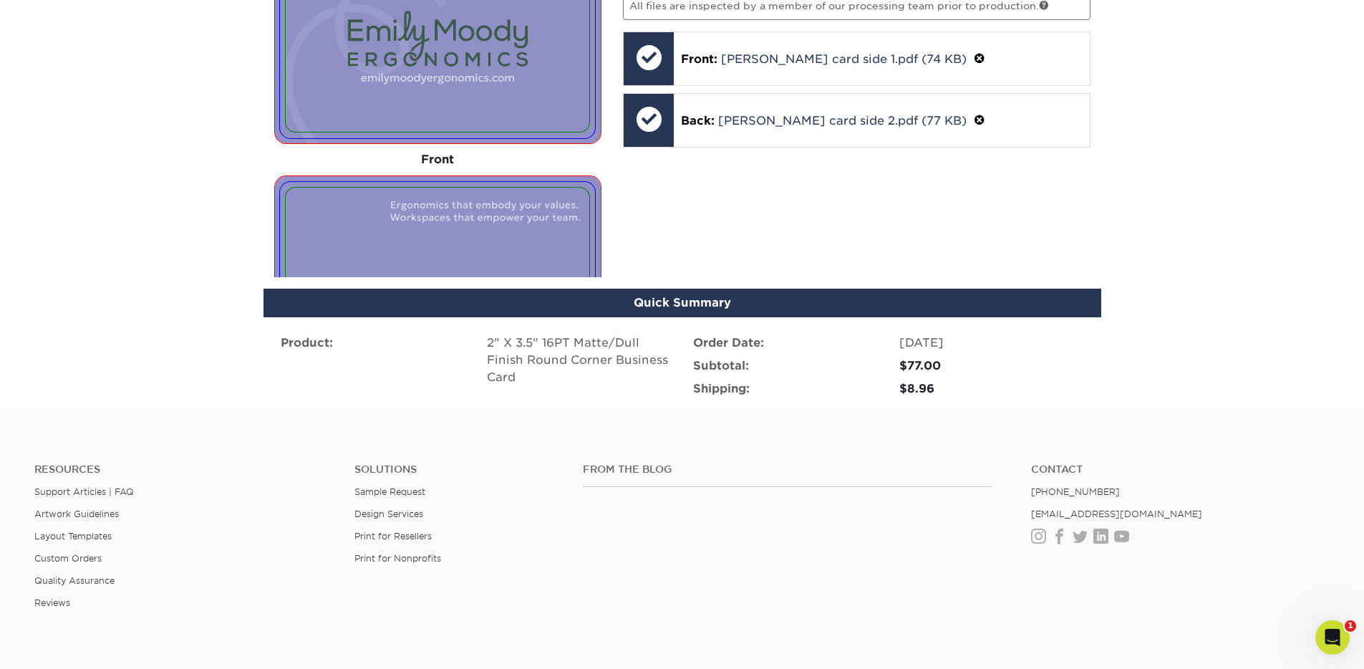
scroll to position [956, 0]
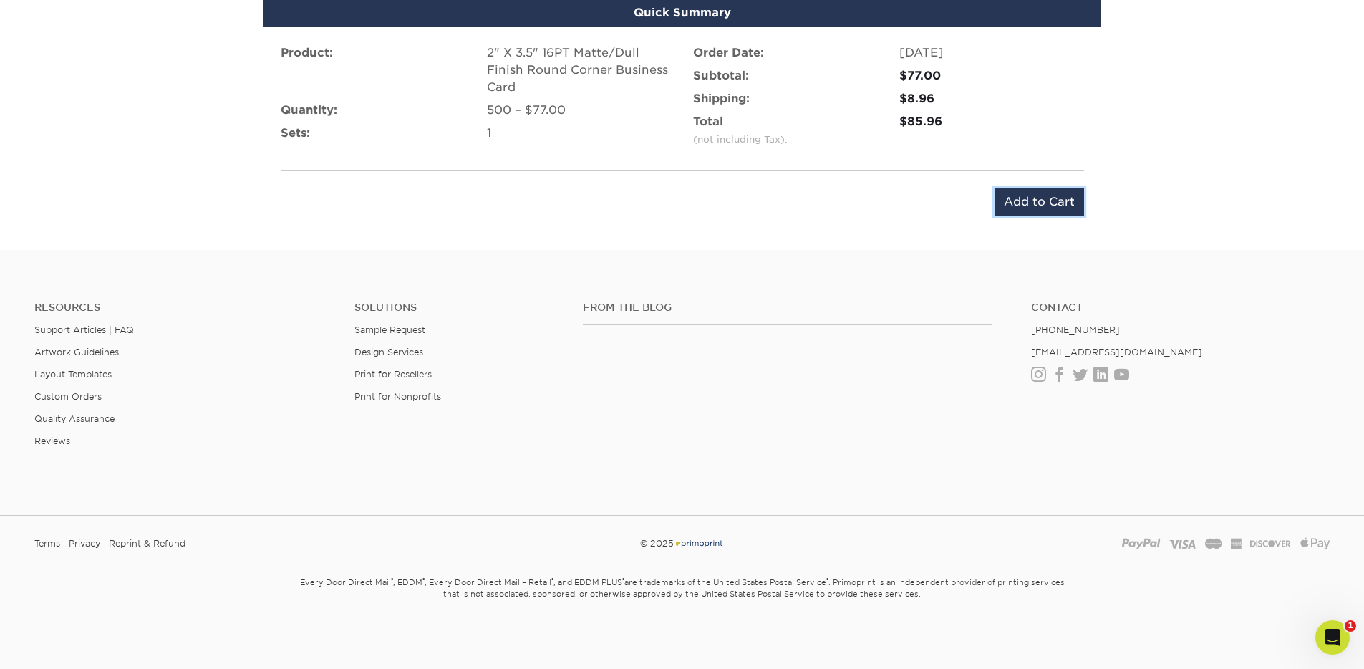
click at [1054, 201] on input "Add to Cart" at bounding box center [1038, 201] width 89 height 27
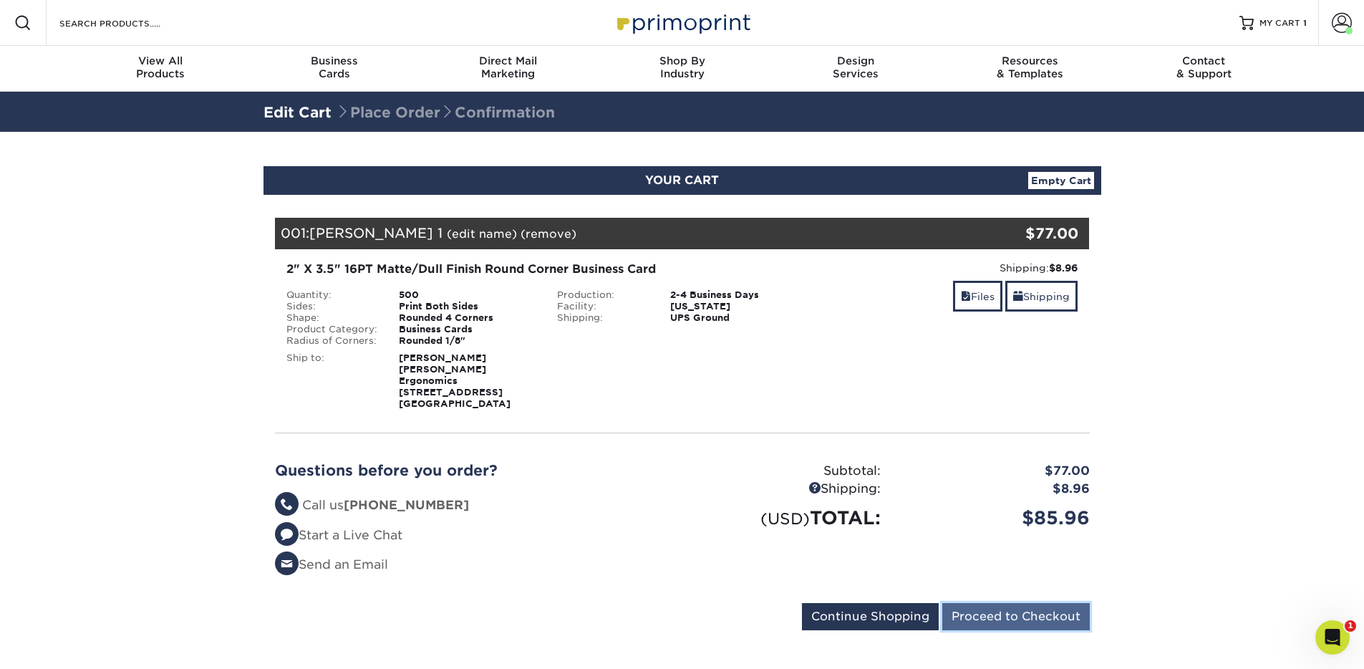
click at [1030, 608] on input "Proceed to Checkout" at bounding box center [1015, 616] width 147 height 27
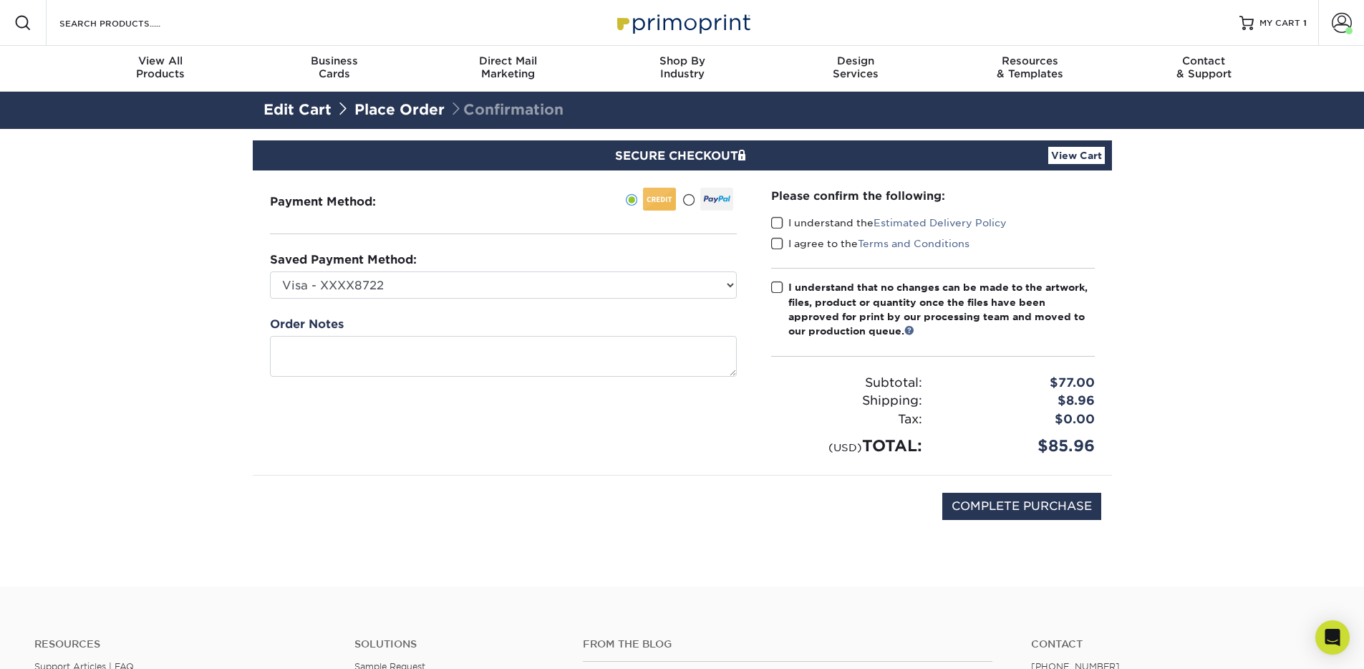
click at [774, 224] on span at bounding box center [777, 223] width 12 height 14
click at [0, 0] on input "I understand the Estimated Delivery Policy" at bounding box center [0, 0] width 0 height 0
click at [776, 248] on span at bounding box center [777, 244] width 12 height 14
click at [0, 0] on input "I agree to the Terms and Conditions" at bounding box center [0, 0] width 0 height 0
click at [772, 284] on span at bounding box center [777, 288] width 12 height 14
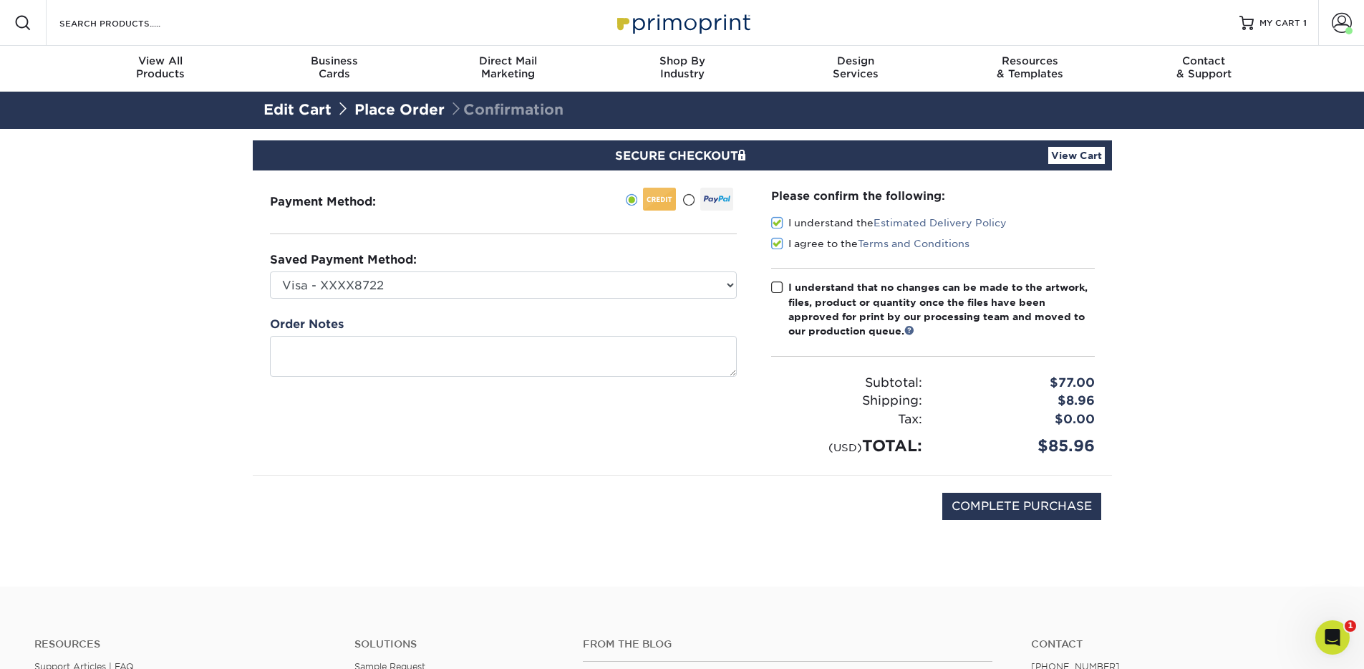
click at [0, 0] on input "I understand that no changes can be made to the artwork, files, product or quan…" at bounding box center [0, 0] width 0 height 0
click at [607, 287] on select "Visa - XXXX8722 New Credit Card" at bounding box center [503, 284] width 467 height 27
select select
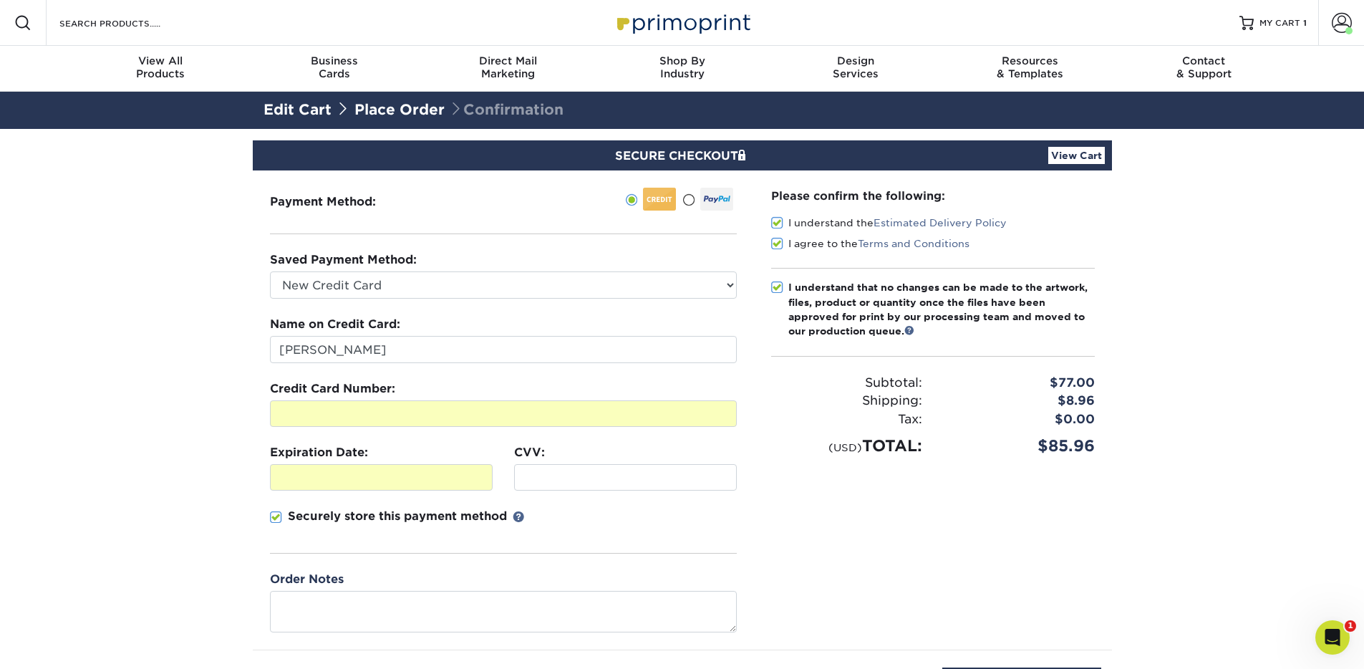
scroll to position [257, 0]
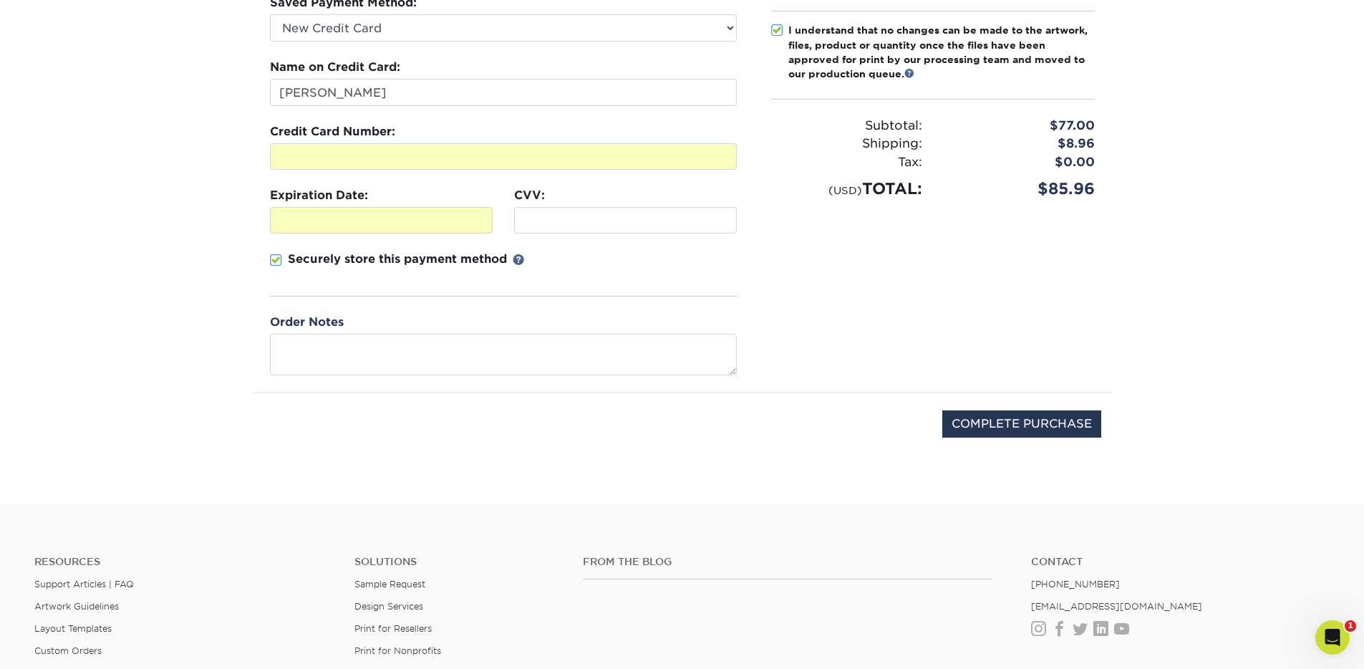
click at [277, 260] on span at bounding box center [276, 260] width 12 height 14
click at [0, 0] on input "Securely store this payment method" at bounding box center [0, 0] width 0 height 0
click at [1086, 411] on input "COMPLETE PURCHASE" at bounding box center [1021, 423] width 159 height 27
type input "PROCESSING, PLEASE WAIT..."
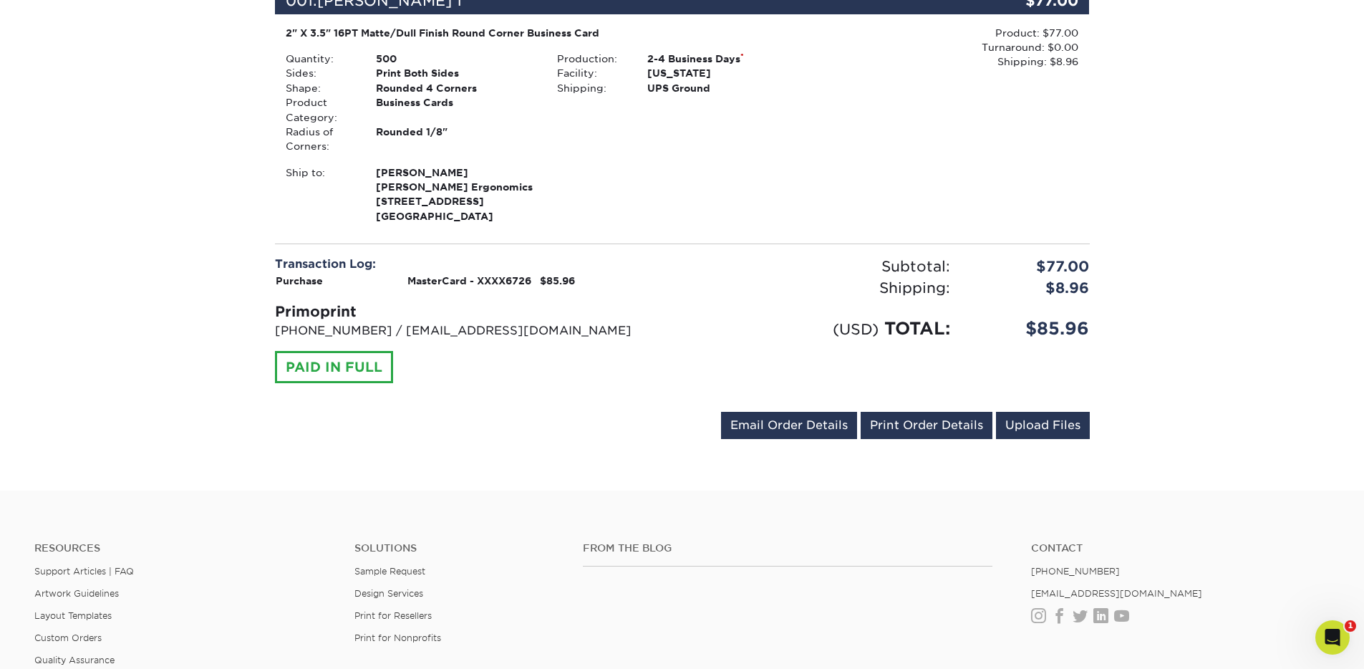
scroll to position [413, 0]
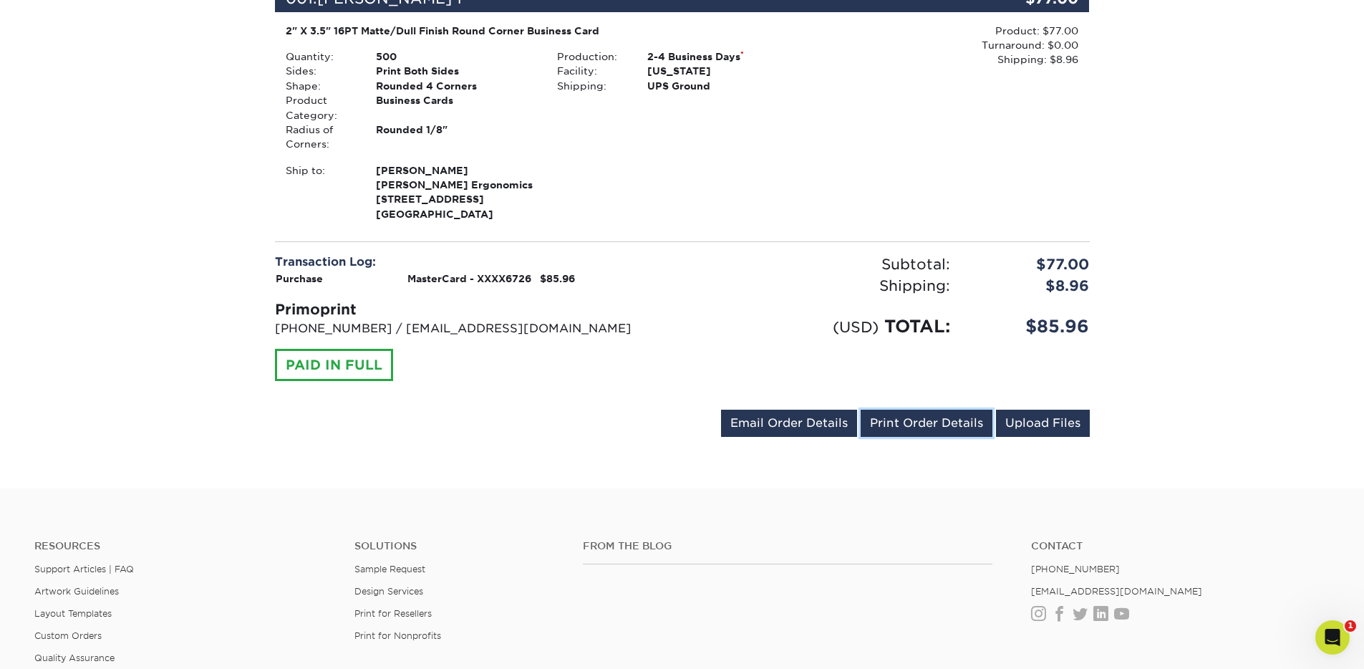
drag, startPoint x: 942, startPoint y: 426, endPoint x: 1217, endPoint y: 545, distance: 299.4
click at [942, 425] on link "Print Order Details" at bounding box center [926, 422] width 132 height 27
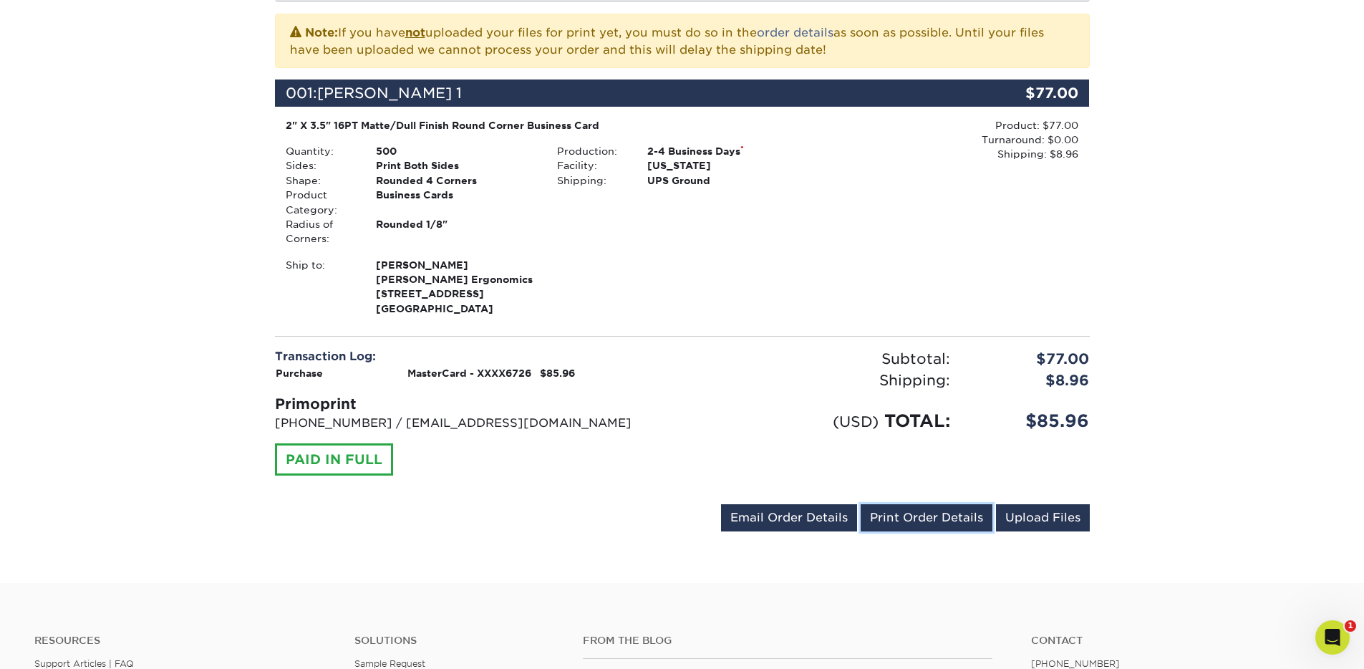
scroll to position [0, 0]
